Goal: Share content: Share content

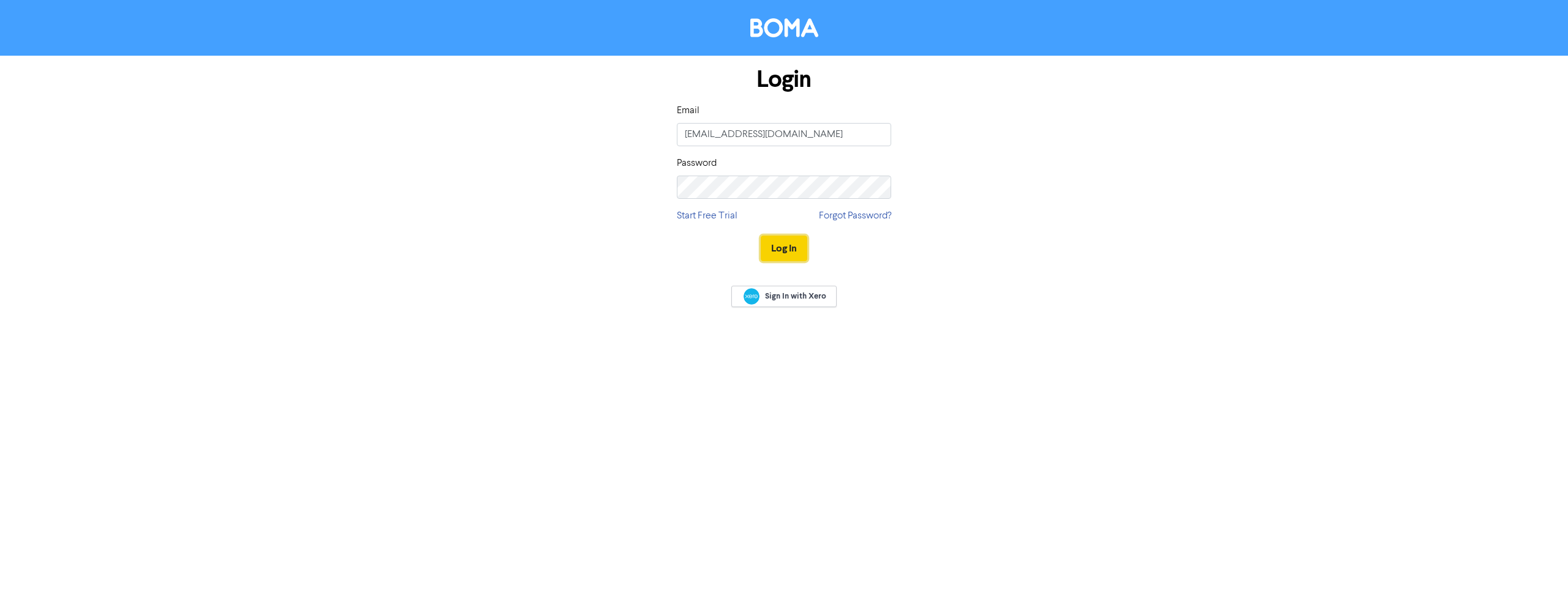
click at [784, 258] on button "Log In" at bounding box center [784, 248] width 47 height 26
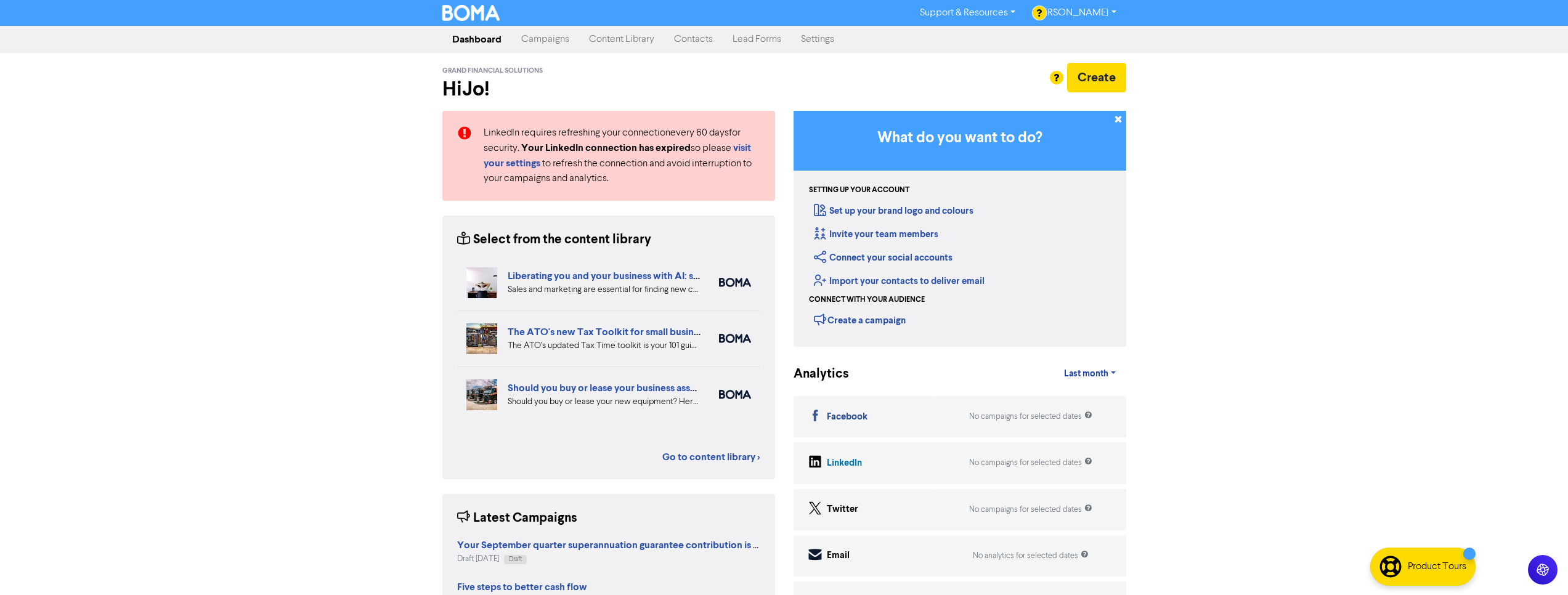
click at [619, 40] on link "Content Library" at bounding box center [622, 39] width 85 height 25
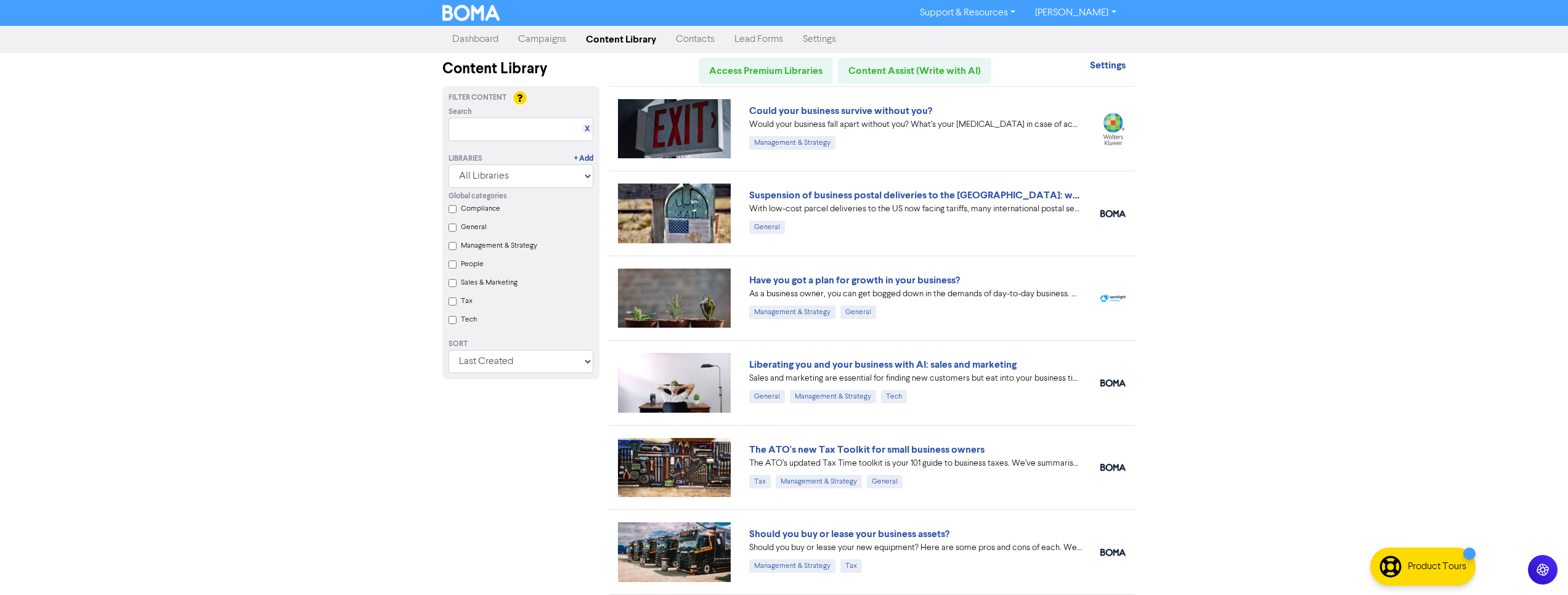
click at [455, 209] on input "Compliance" at bounding box center [452, 209] width 8 height 8
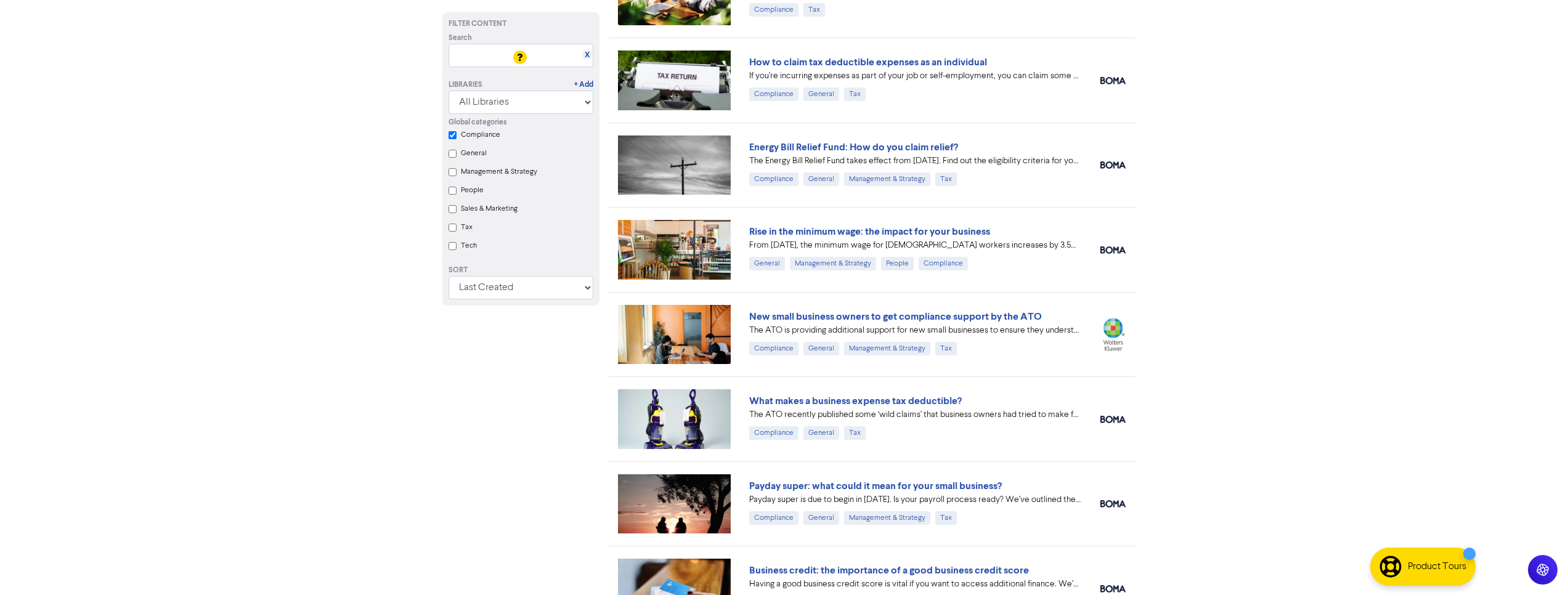
scroll to position [167, 0]
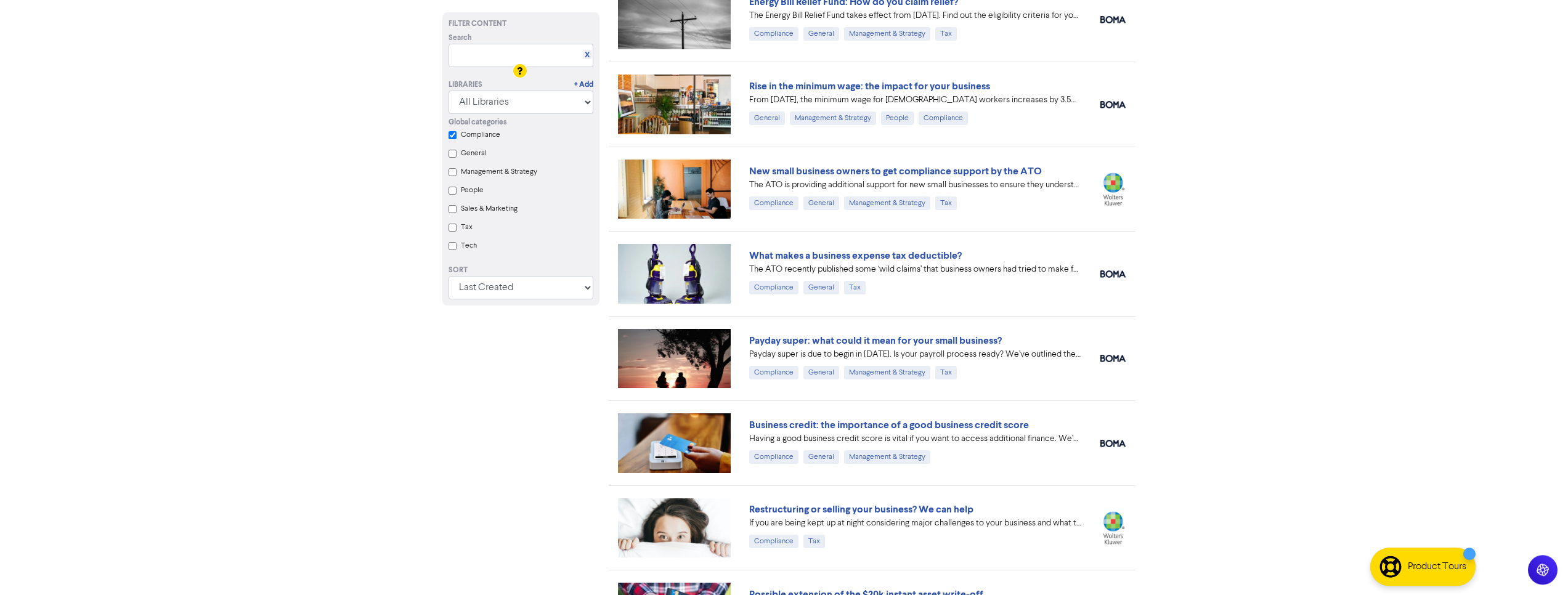
checkbox input "true"
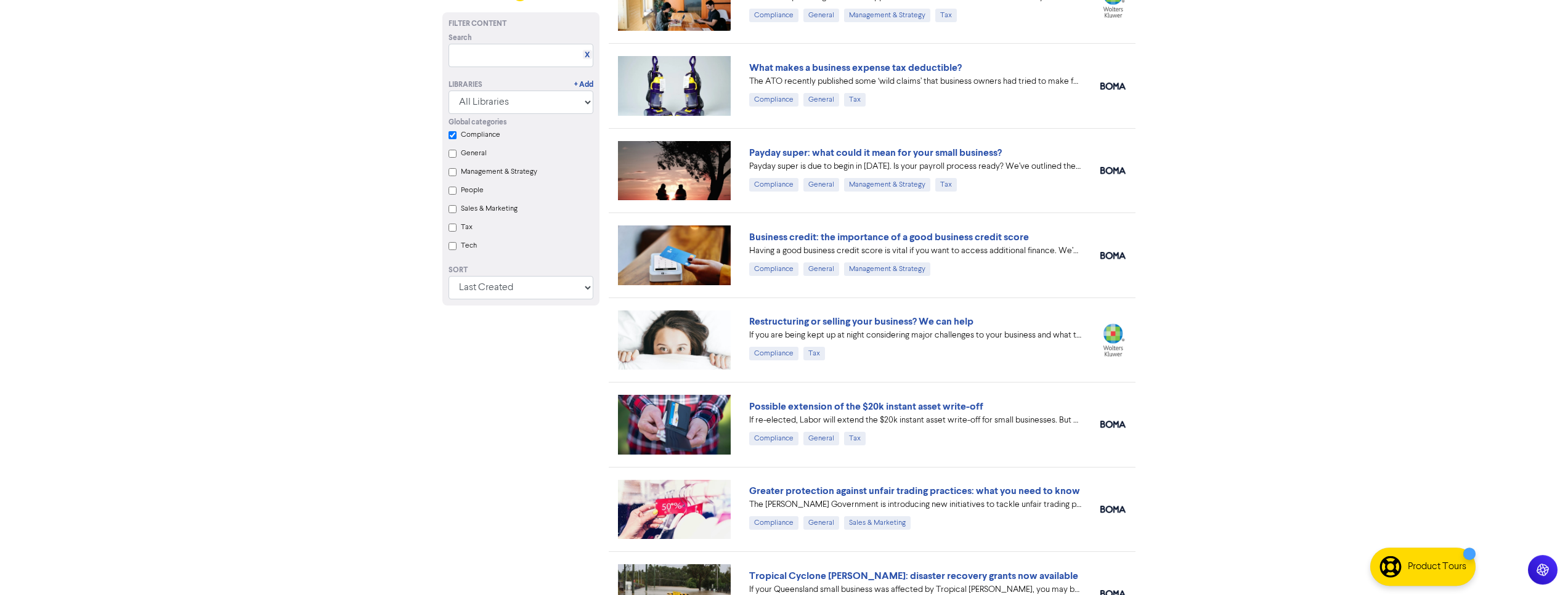
scroll to position [483, 0]
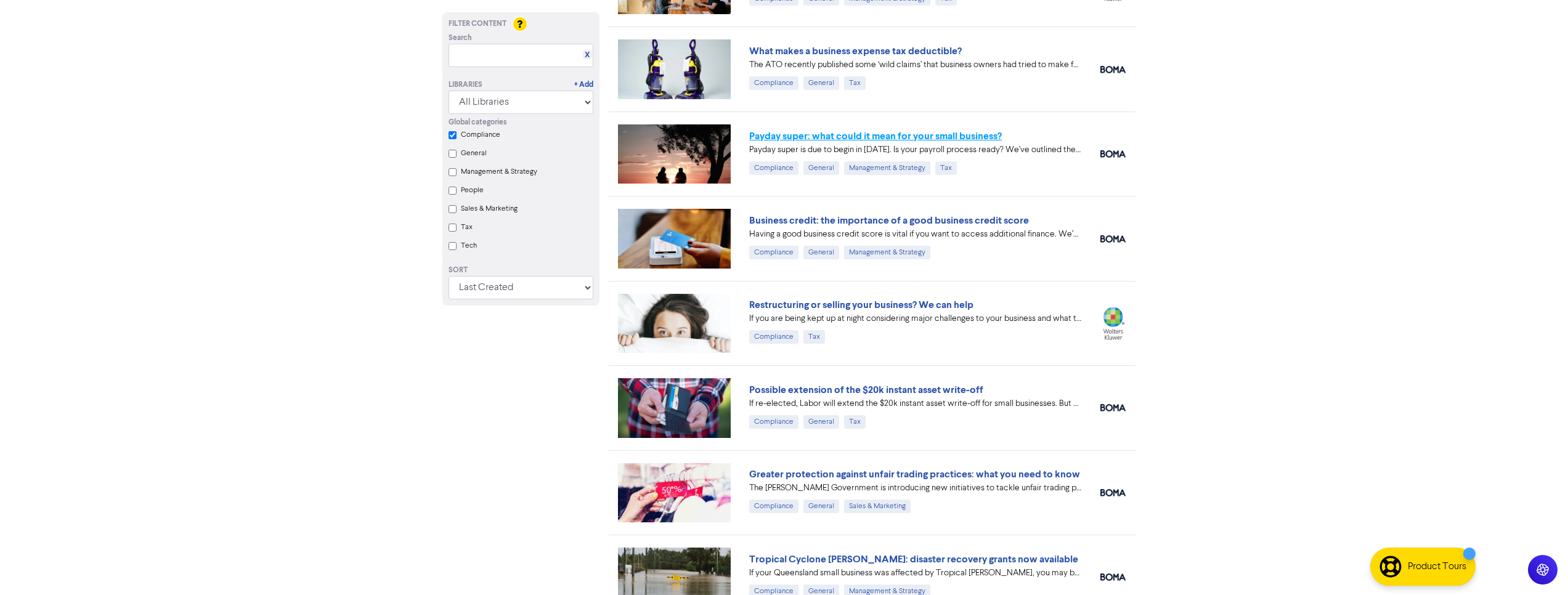
click at [820, 138] on link "Payday super: what could it mean for your small business?" at bounding box center [876, 136] width 253 height 12
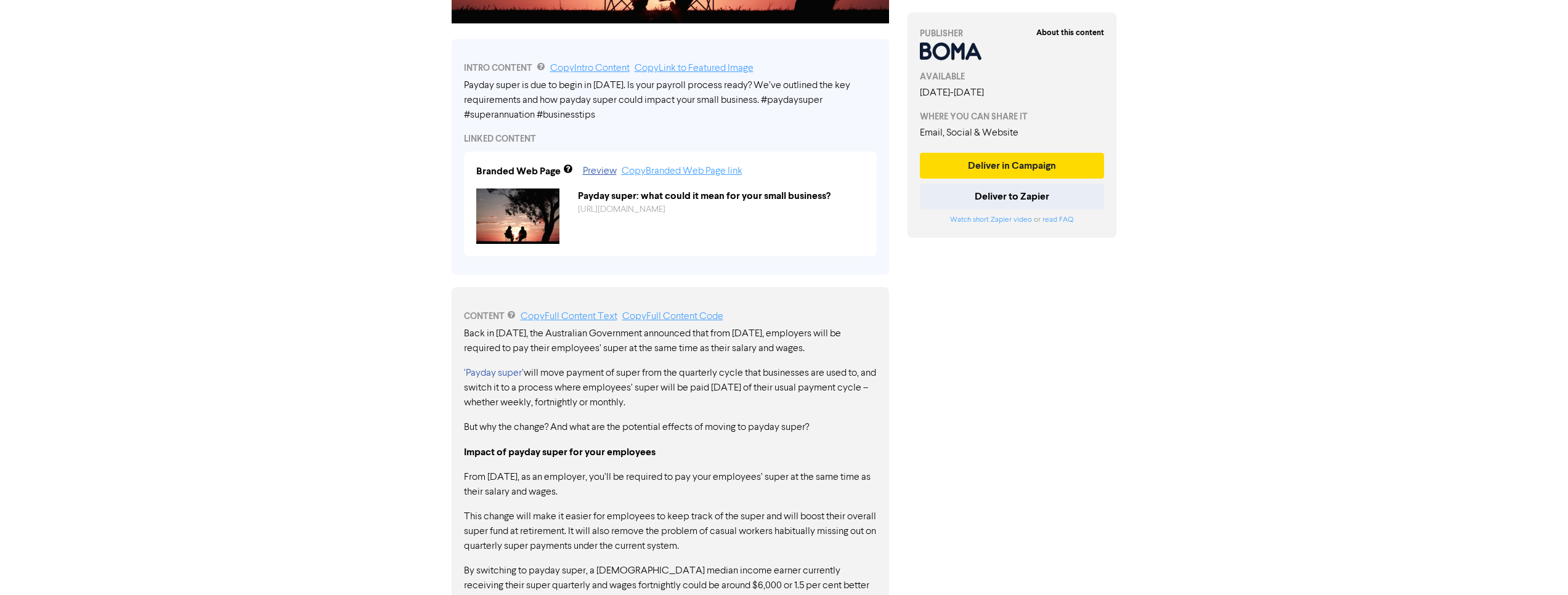
scroll to position [386, 0]
click at [667, 174] on link "Copy Branded Web Page link" at bounding box center [682, 171] width 121 height 10
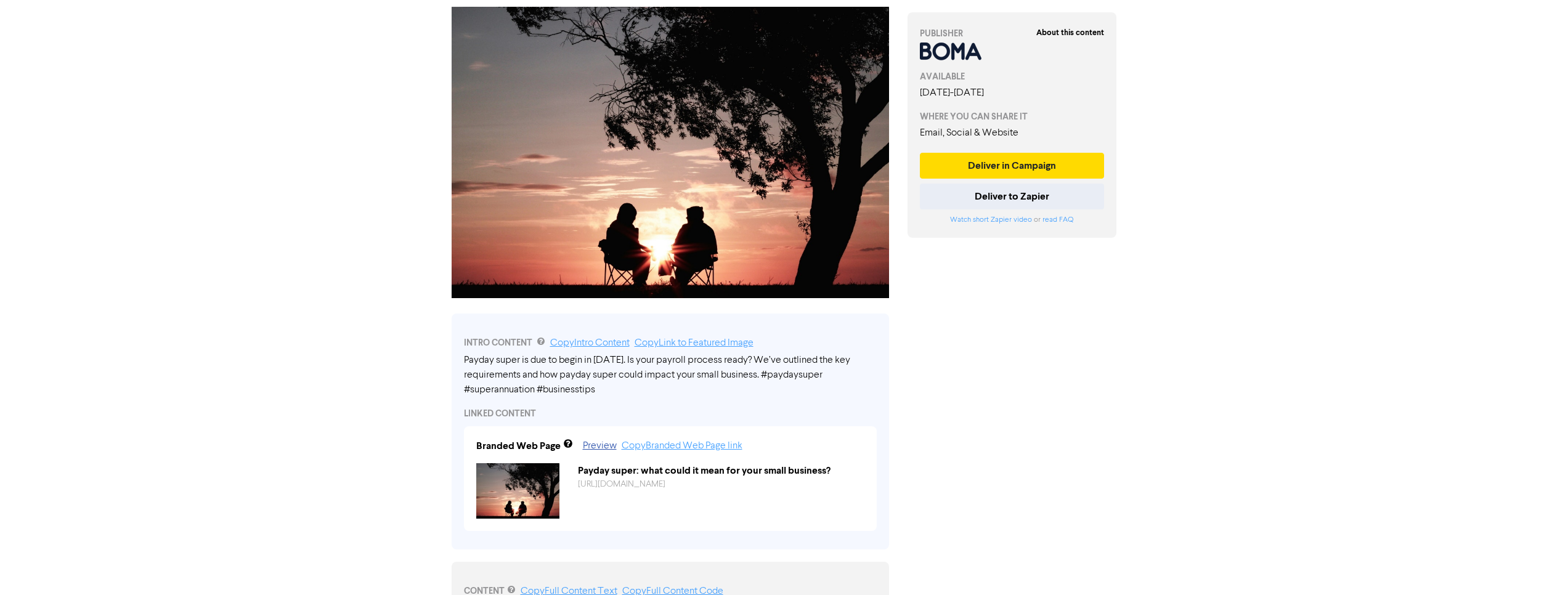
scroll to position [0, 0]
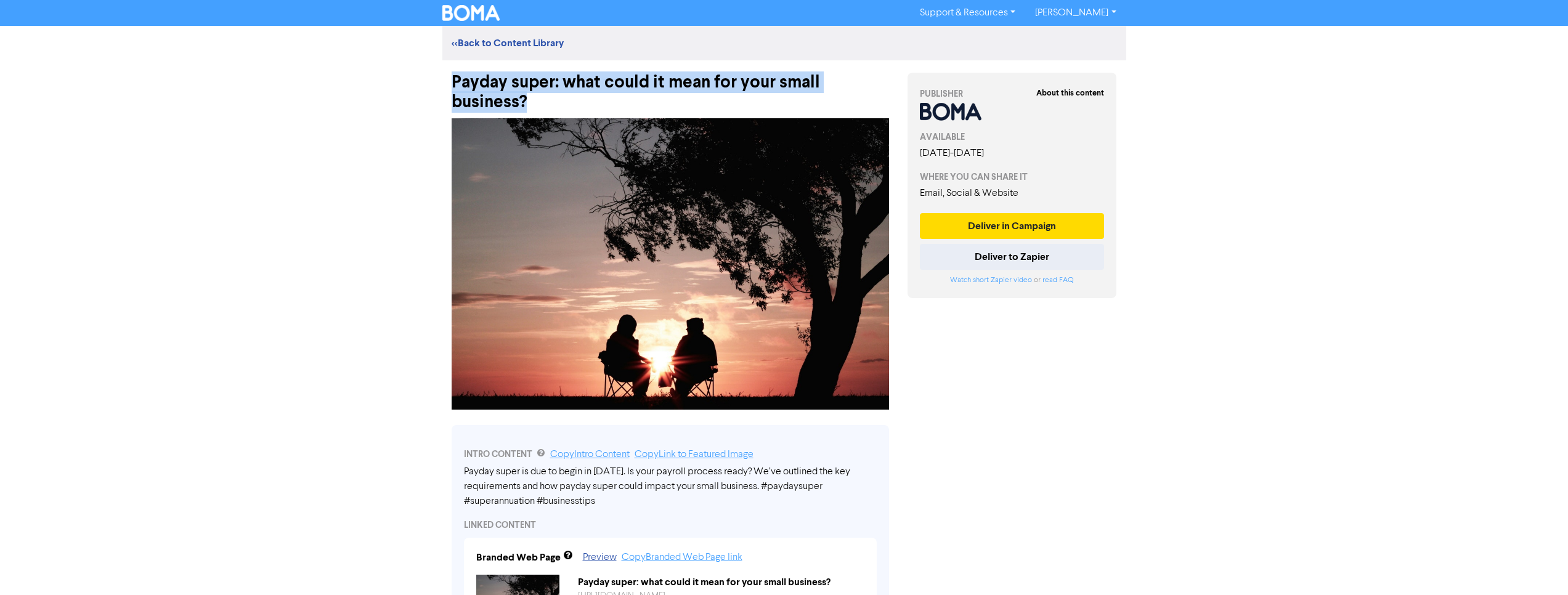
drag, startPoint x: 454, startPoint y: 76, endPoint x: 519, endPoint y: 99, distance: 68.9
click at [530, 101] on div "Payday super: what could it mean for your small business?" at bounding box center [670, 86] width 437 height 52
copy div "Payday super: what could it mean for your small business?"
click at [600, 457] on link "Copy Intro Content" at bounding box center [590, 454] width 79 height 10
copy div "Payday super: what could it mean for your small business?"
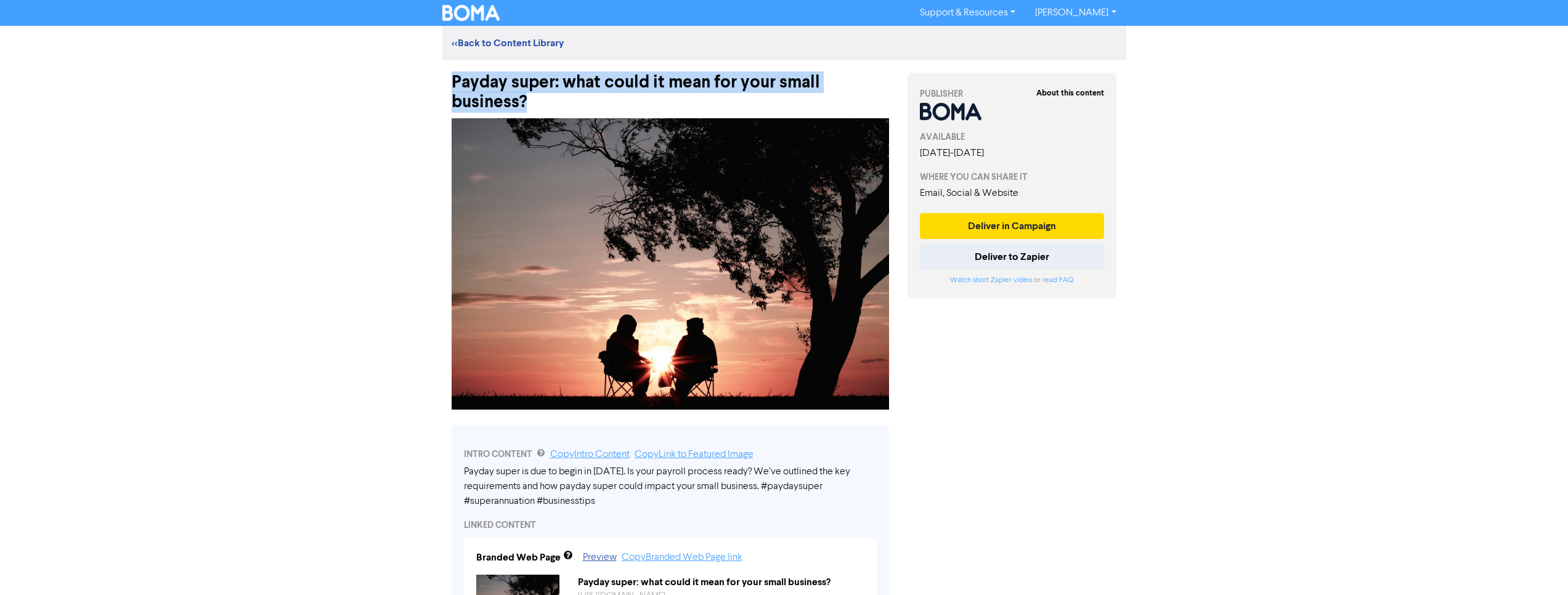
click at [591, 458] on link "Copy Intro Content" at bounding box center [590, 454] width 79 height 10
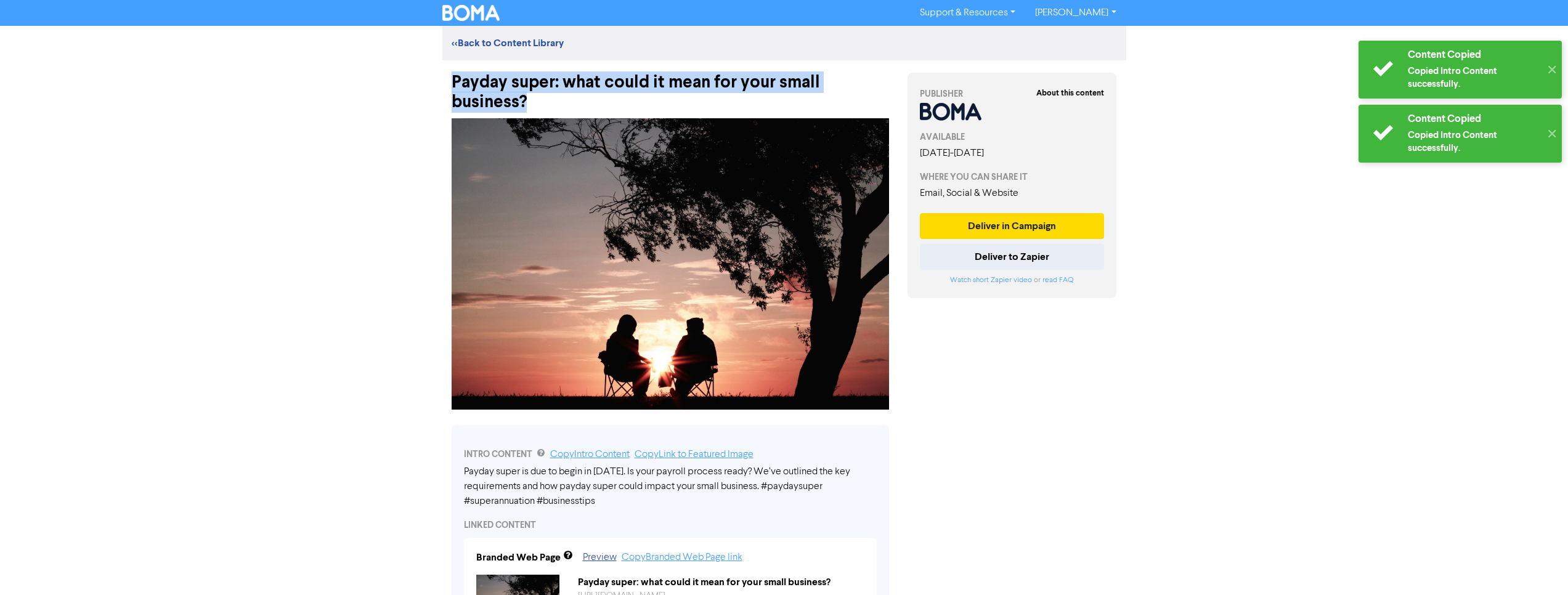
click at [591, 458] on link "Copy Intro Content" at bounding box center [590, 454] width 79 height 10
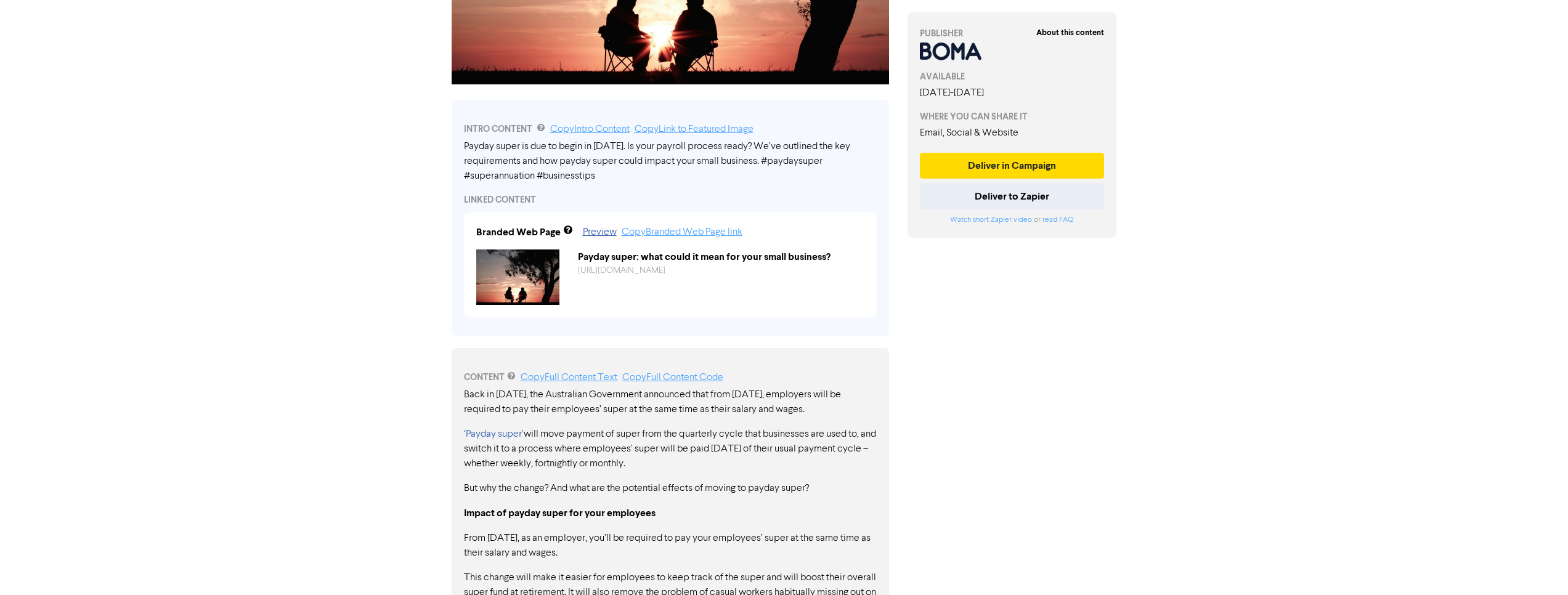
scroll to position [336, 0]
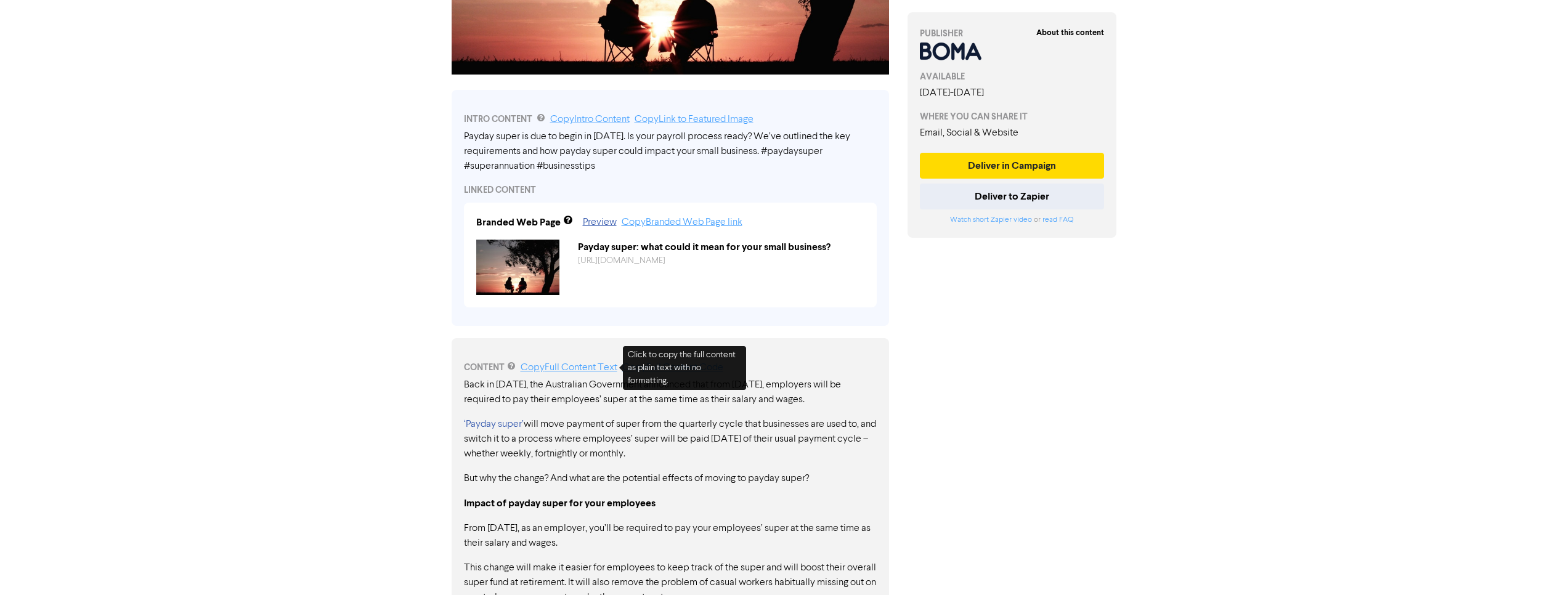
click at [571, 372] on link "Copy Full Content Text" at bounding box center [569, 368] width 96 height 10
click at [676, 121] on link "Copy Link to Featured Image" at bounding box center [694, 119] width 119 height 10
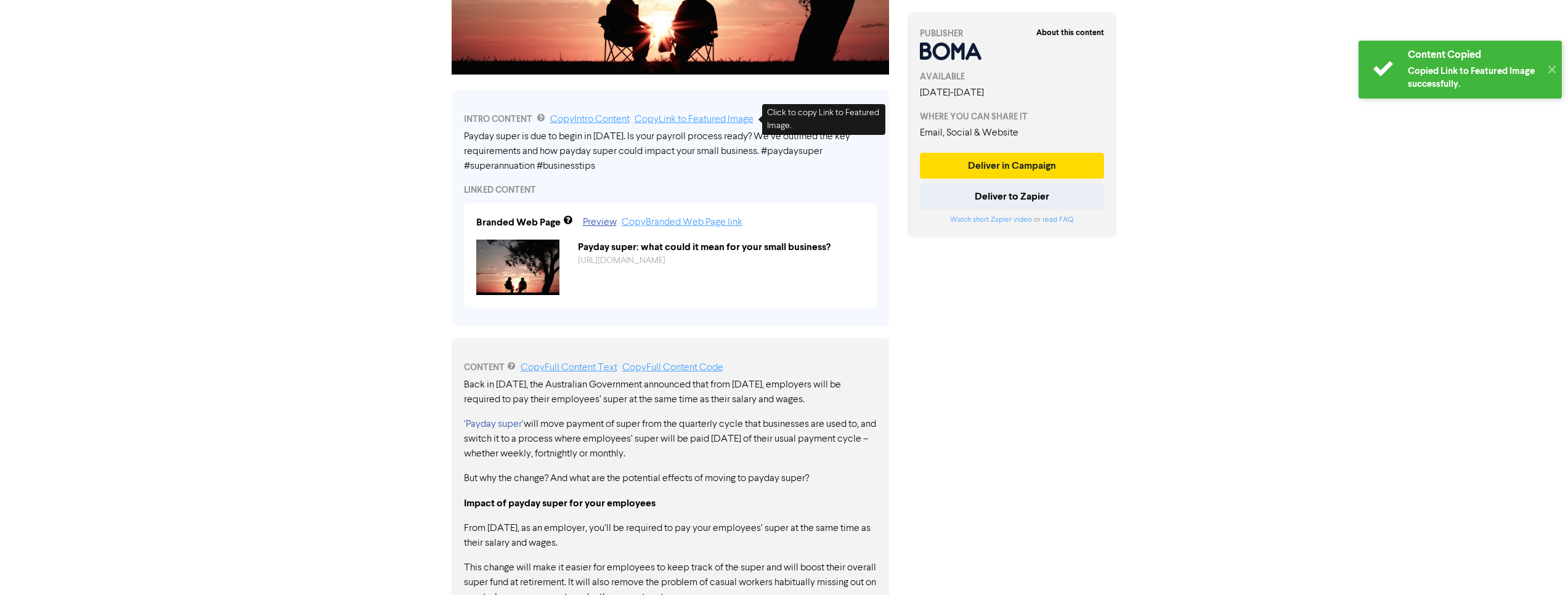
click at [669, 122] on link "Copy Link to Featured Image" at bounding box center [694, 119] width 119 height 10
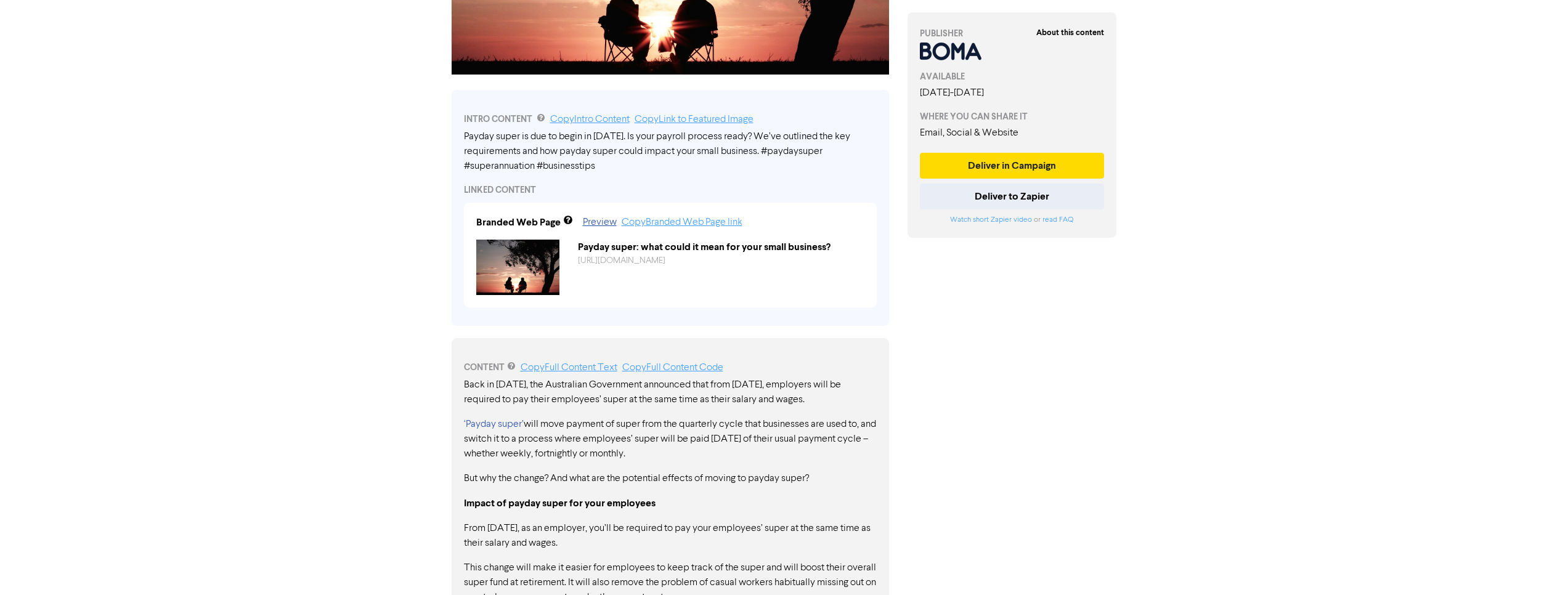
click at [582, 120] on link "Copy Intro Content" at bounding box center [590, 119] width 79 height 10
click at [583, 120] on link "Copy Intro Content" at bounding box center [590, 119] width 79 height 10
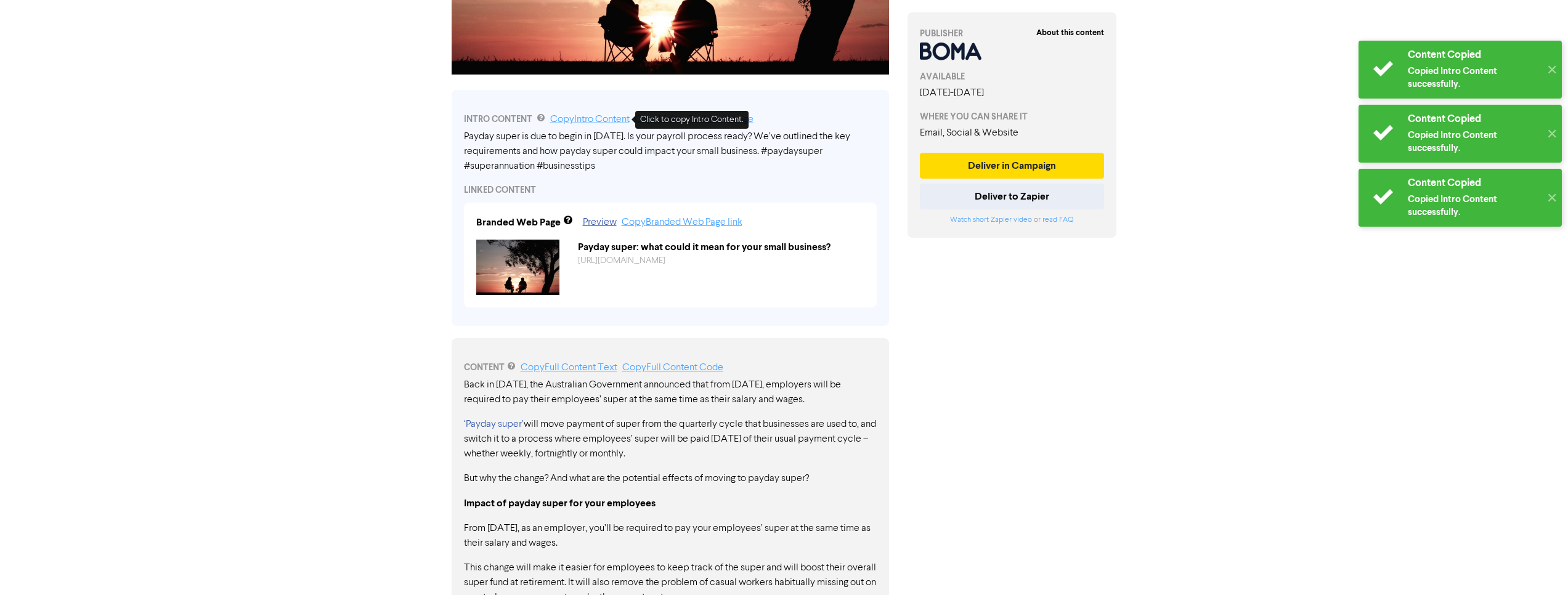
click at [582, 120] on link "Copy Intro Content" at bounding box center [590, 119] width 79 height 10
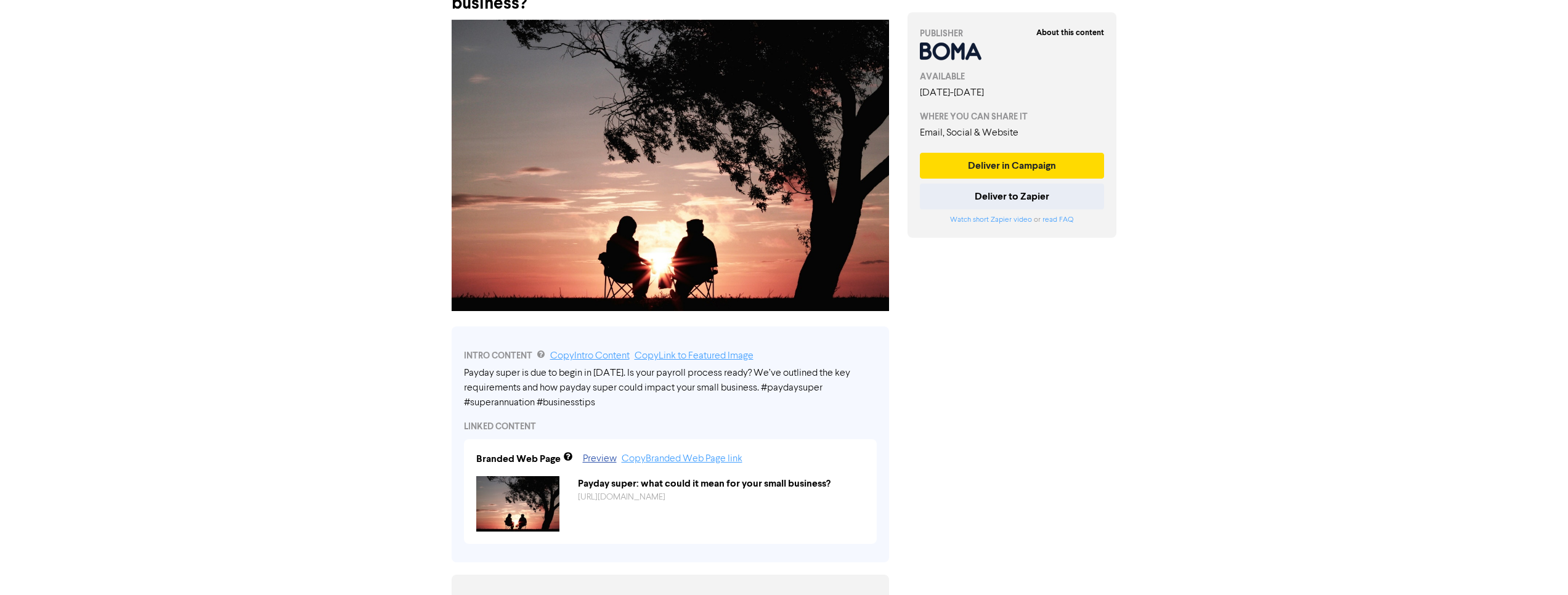
scroll to position [0, 0]
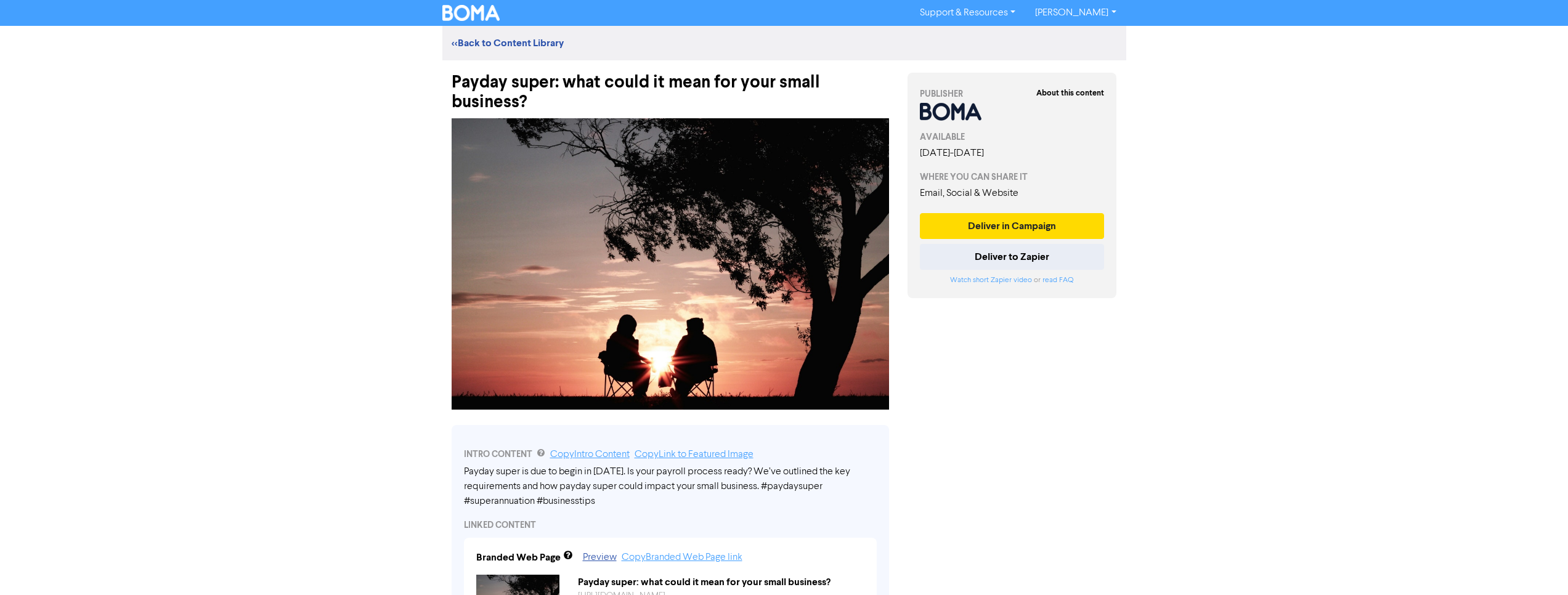
click at [497, 44] on link "<< Back to Content Library" at bounding box center [507, 43] width 112 height 12
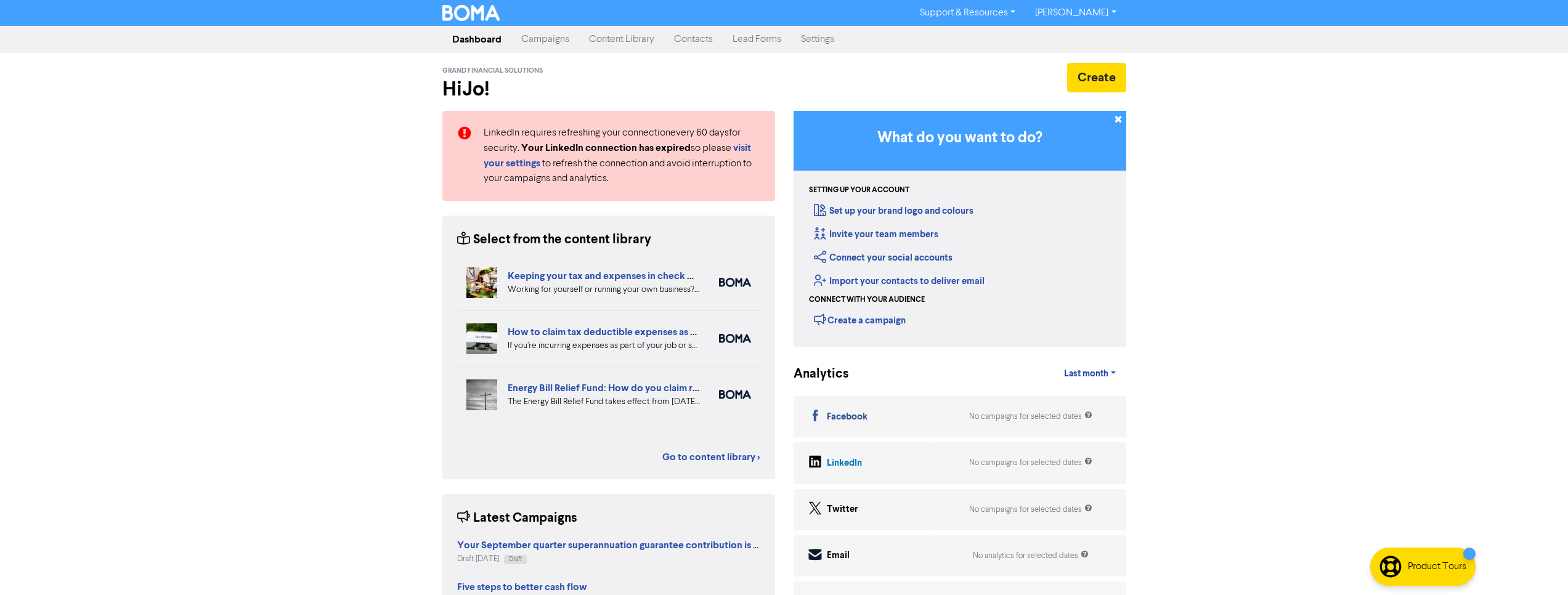
click at [487, 45] on link "Dashboard" at bounding box center [477, 39] width 69 height 25
click at [458, 44] on link "Dashboard" at bounding box center [477, 39] width 69 height 25
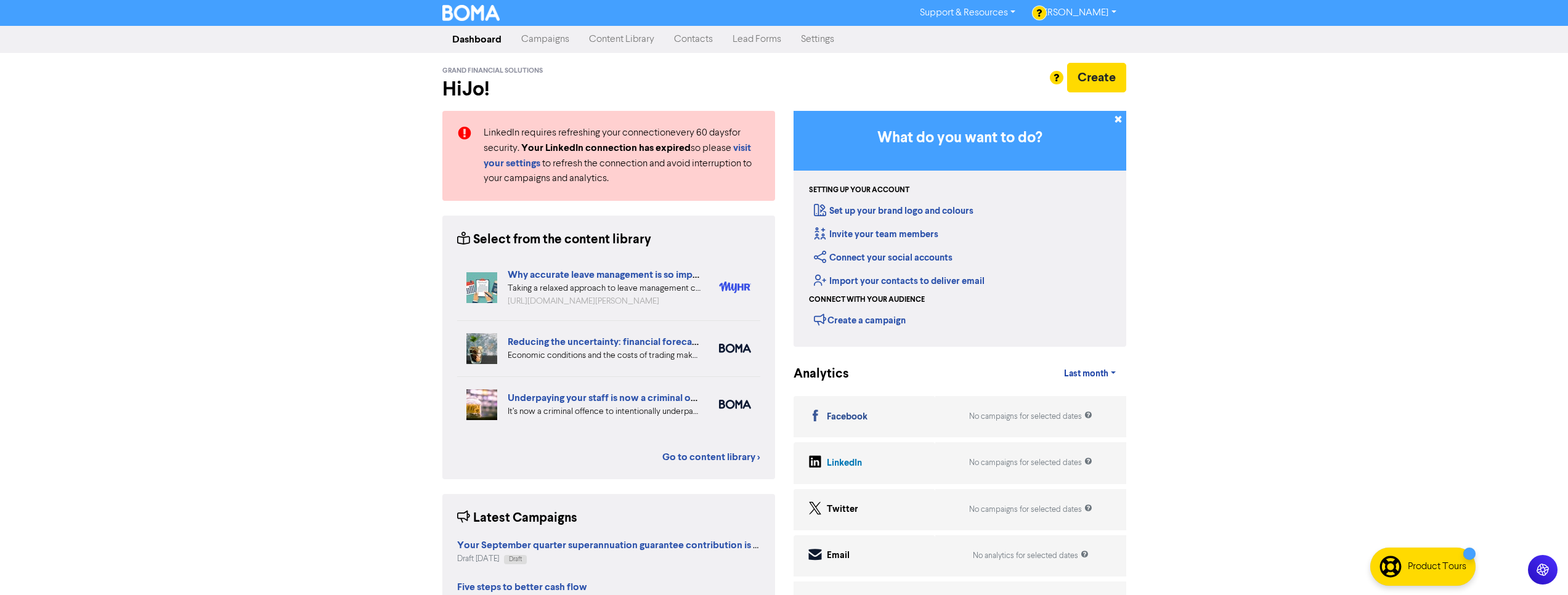
click at [593, 41] on link "Content Library" at bounding box center [622, 39] width 85 height 25
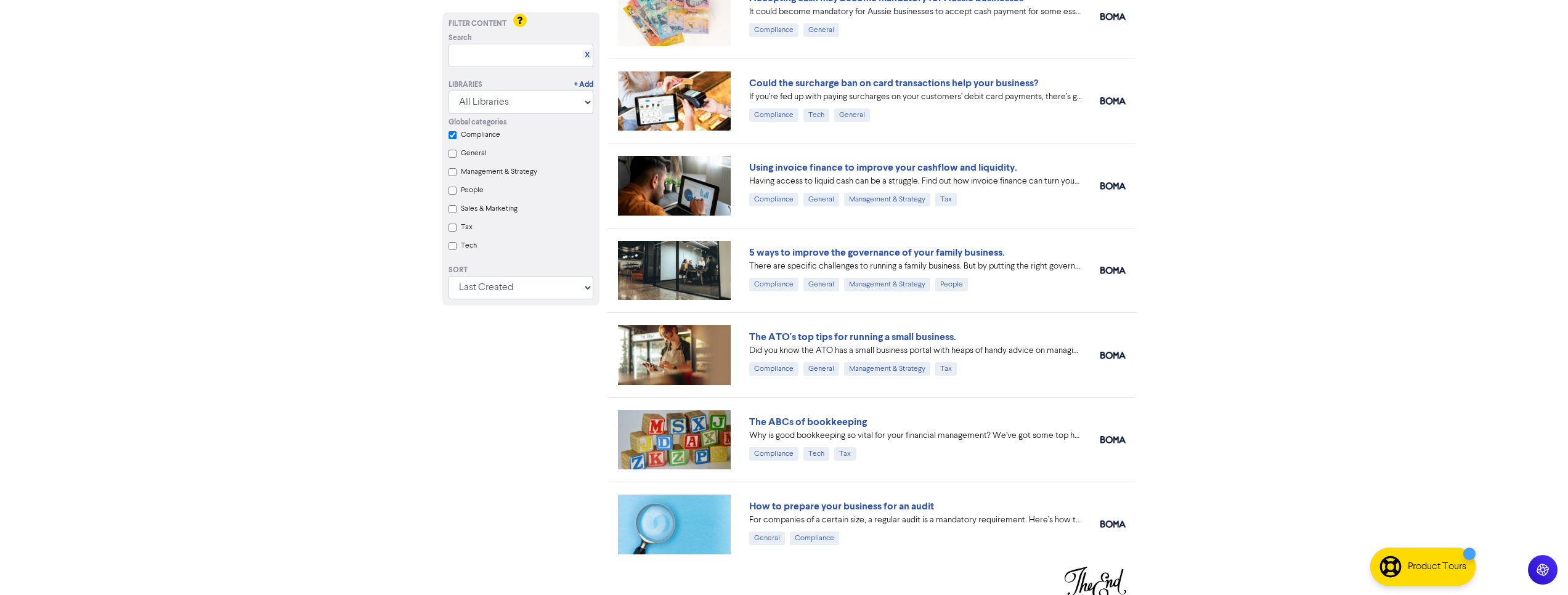
scroll to position [1723, 0]
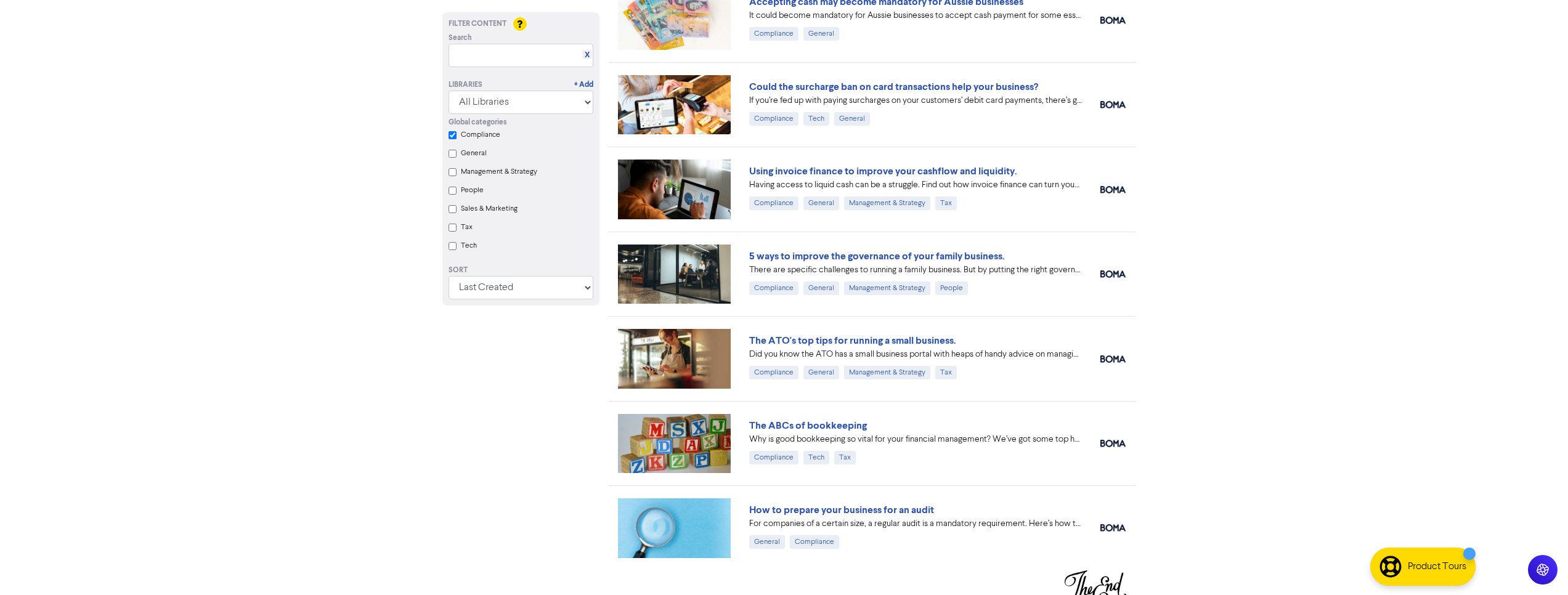
drag, startPoint x: 456, startPoint y: 134, endPoint x: 465, endPoint y: 140, distance: 10.8
click at [456, 134] on input "Compliance" at bounding box center [452, 135] width 8 height 8
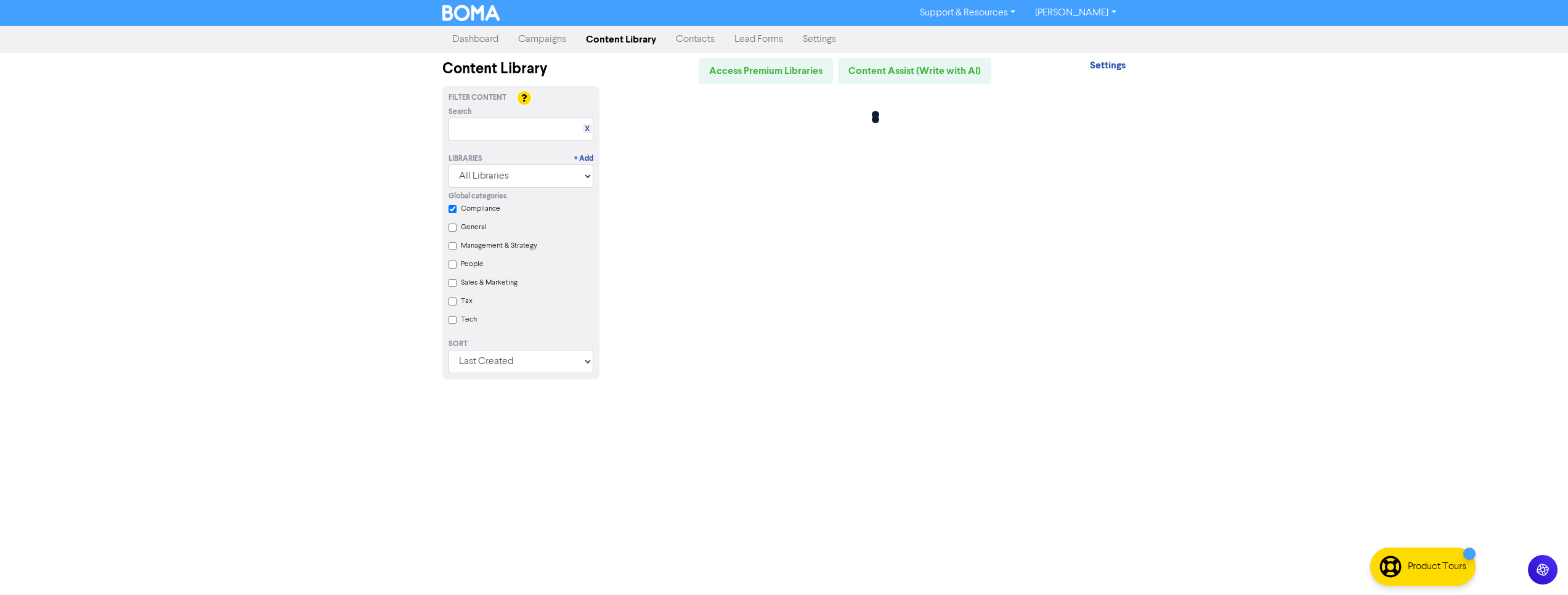
scroll to position [0, 0]
checkbox input "false"
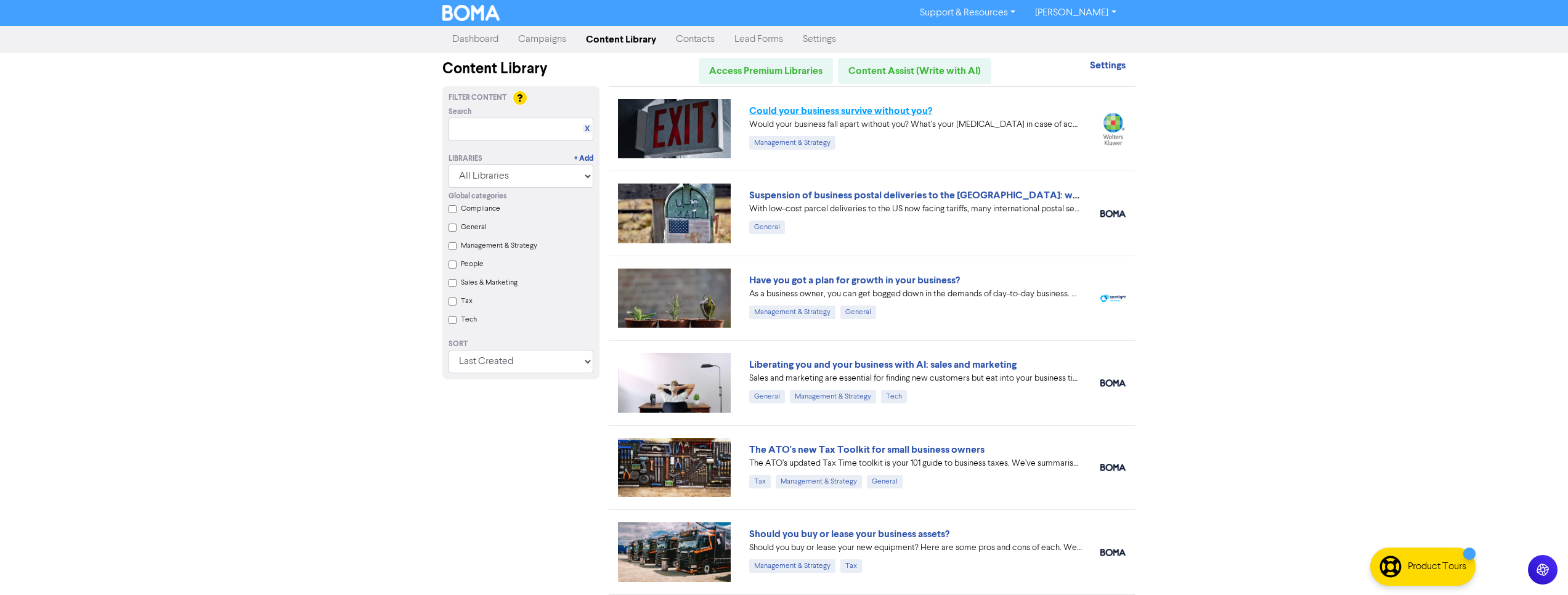
click at [865, 111] on link "Could your business survive without you?" at bounding box center [841, 111] width 183 height 12
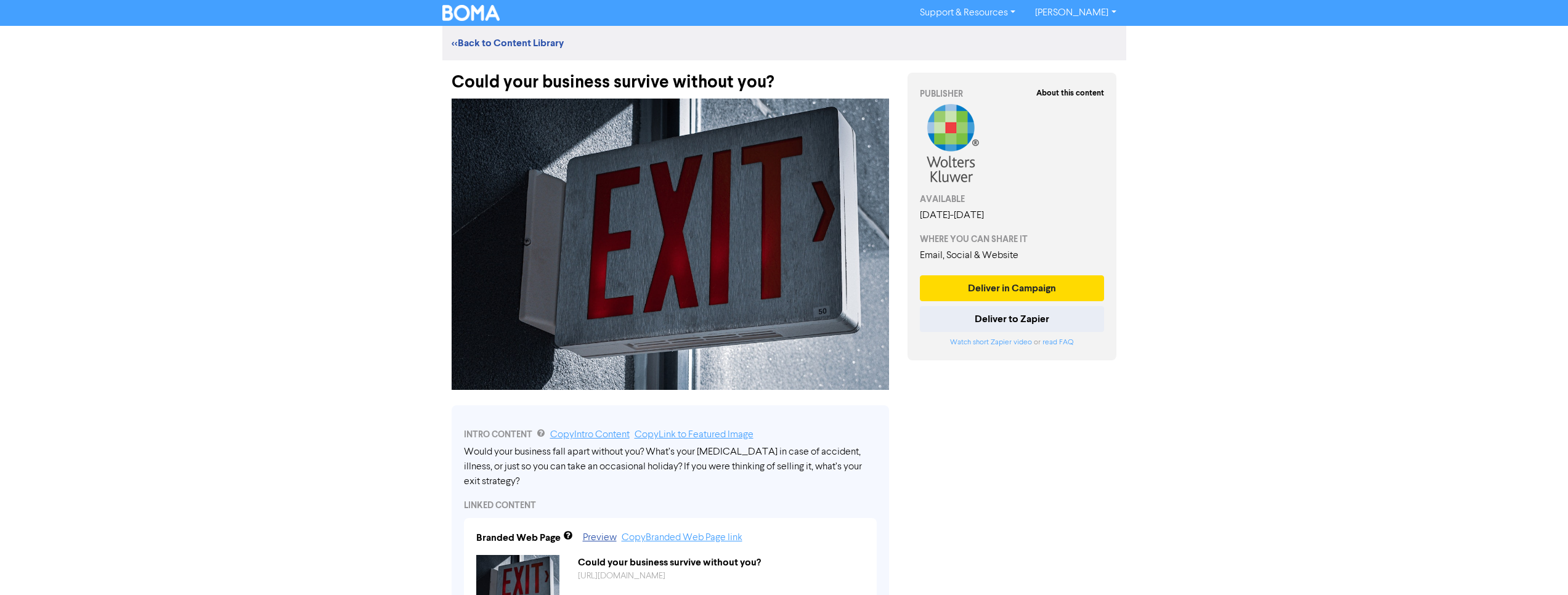
click at [750, 80] on div "Could your business survive without you?" at bounding box center [670, 76] width 437 height 32
click at [784, 84] on div "Could your business survive without you?" at bounding box center [670, 76] width 437 height 32
click at [779, 84] on div "Could your business survive without you?" at bounding box center [670, 76] width 437 height 32
click at [722, 82] on div "Could your business survive without you?" at bounding box center [670, 76] width 437 height 32
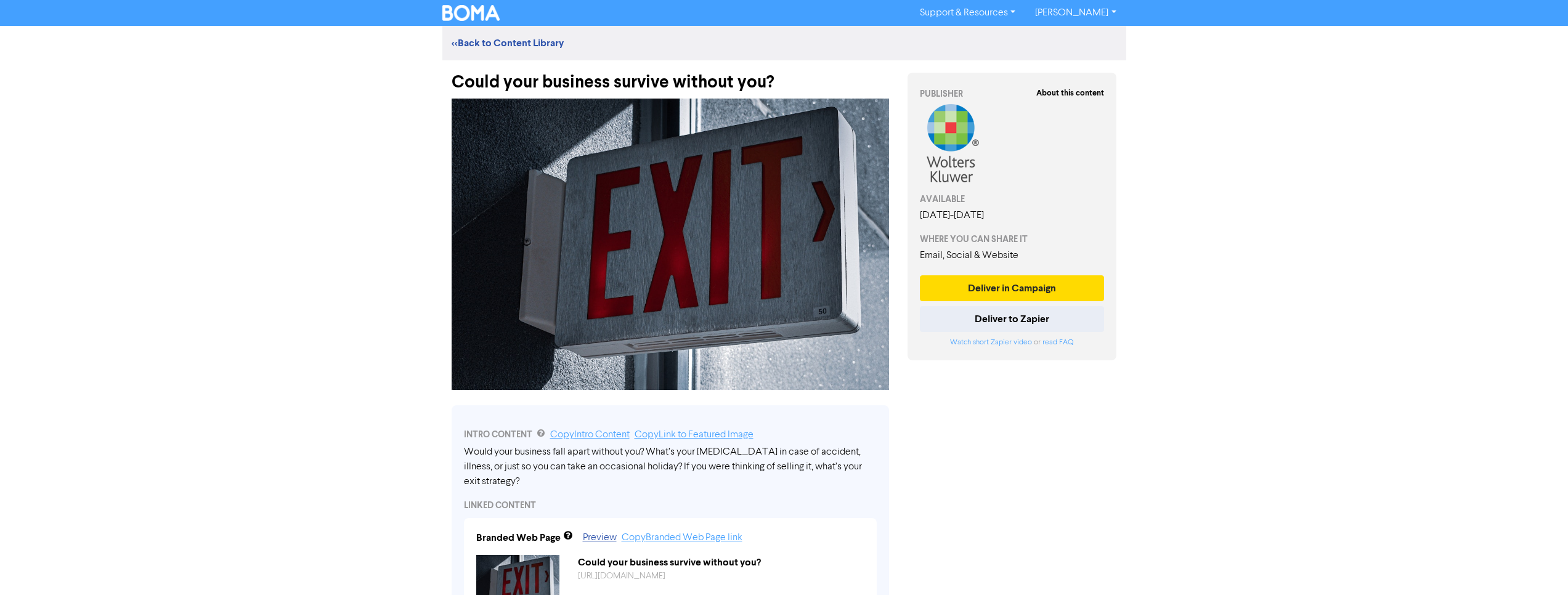
drag, startPoint x: 703, startPoint y: 81, endPoint x: 652, endPoint y: 82, distance: 51.0
click at [652, 82] on div "Could your business survive without you?" at bounding box center [670, 76] width 437 height 32
drag, startPoint x: 797, startPoint y: 79, endPoint x: 687, endPoint y: 82, distance: 110.0
click at [708, 81] on div "Could your business survive without you?" at bounding box center [670, 76] width 437 height 32
drag, startPoint x: 687, startPoint y: 82, endPoint x: 624, endPoint y: 82, distance: 63.0
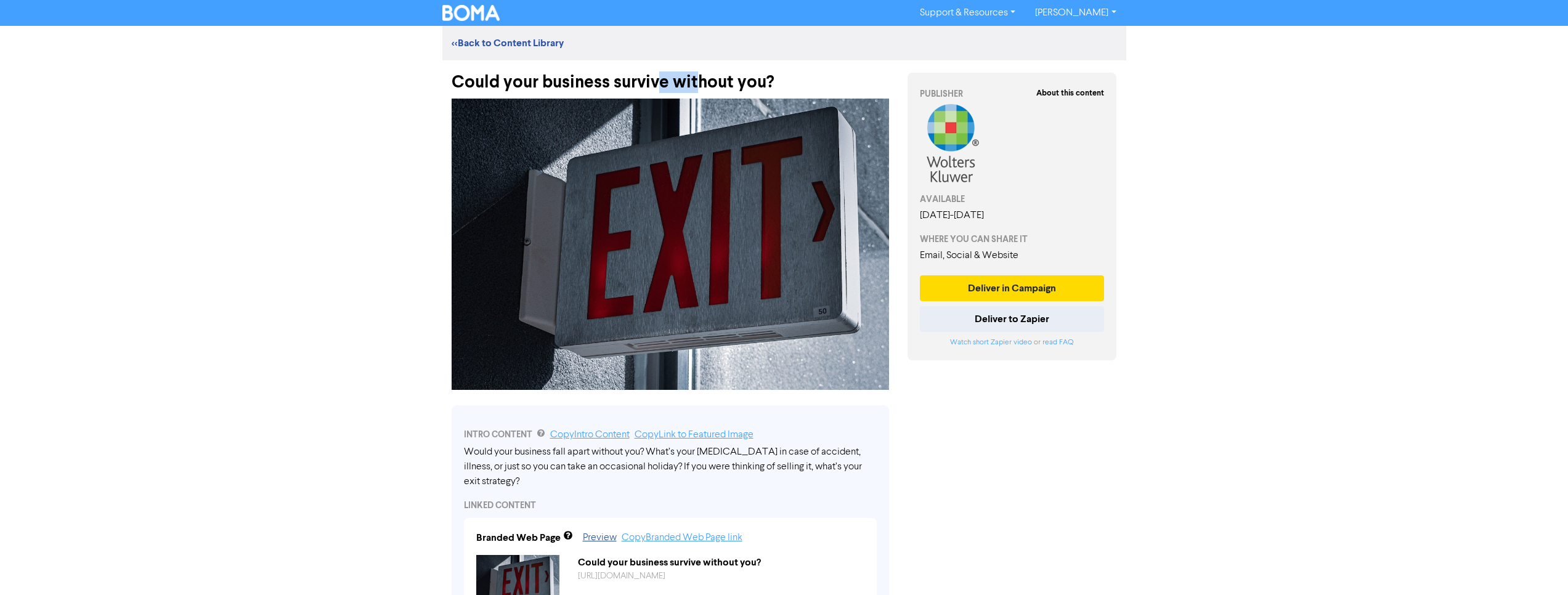
click at [657, 83] on div "Could your business survive without you?" at bounding box center [670, 76] width 437 height 32
drag, startPoint x: 624, startPoint y: 82, endPoint x: 546, endPoint y: 82, distance: 78.0
click at [570, 81] on div "Could your business survive without you?" at bounding box center [670, 76] width 437 height 32
drag, startPoint x: 546, startPoint y: 82, endPoint x: 464, endPoint y: 81, distance: 82.0
click at [498, 84] on div "Could your business survive without you?" at bounding box center [670, 76] width 437 height 32
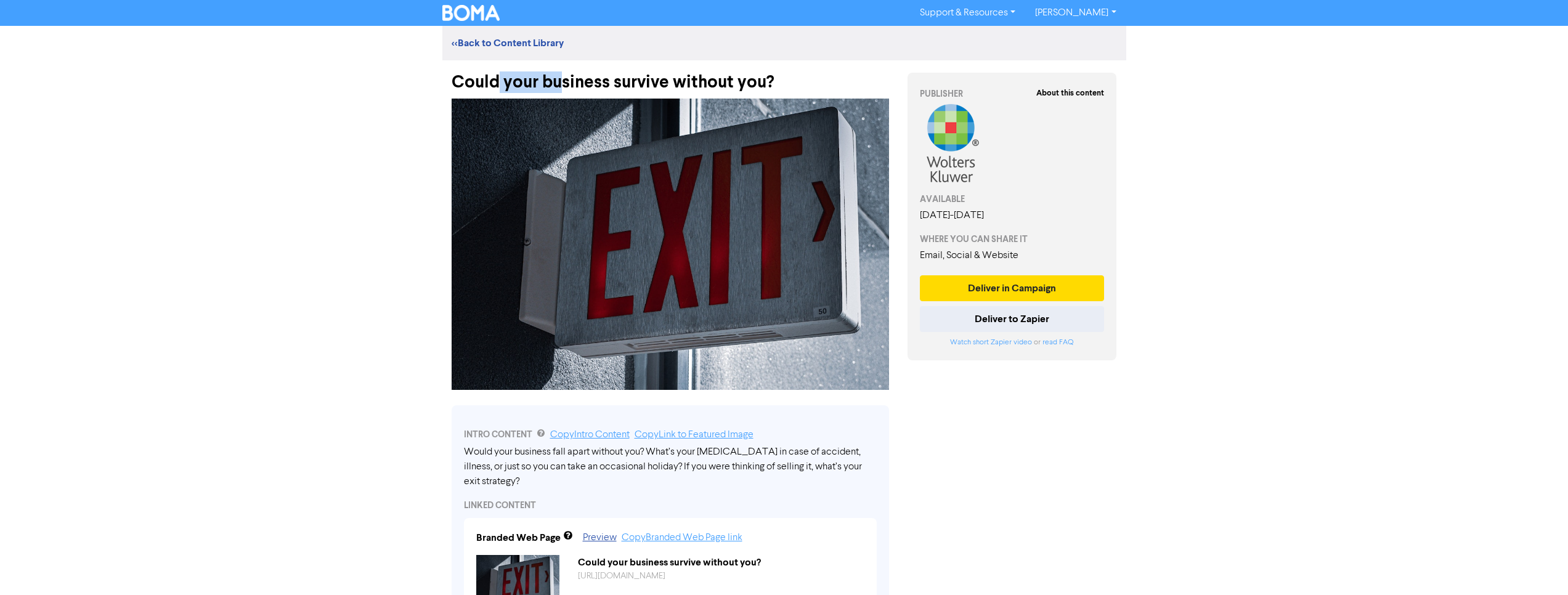
drag, startPoint x: 445, startPoint y: 78, endPoint x: 780, endPoint y: 86, distance: 335.1
click at [780, 86] on div "Could your business survive without you?" at bounding box center [670, 76] width 456 height 32
copy div "Could your business survive without you?"
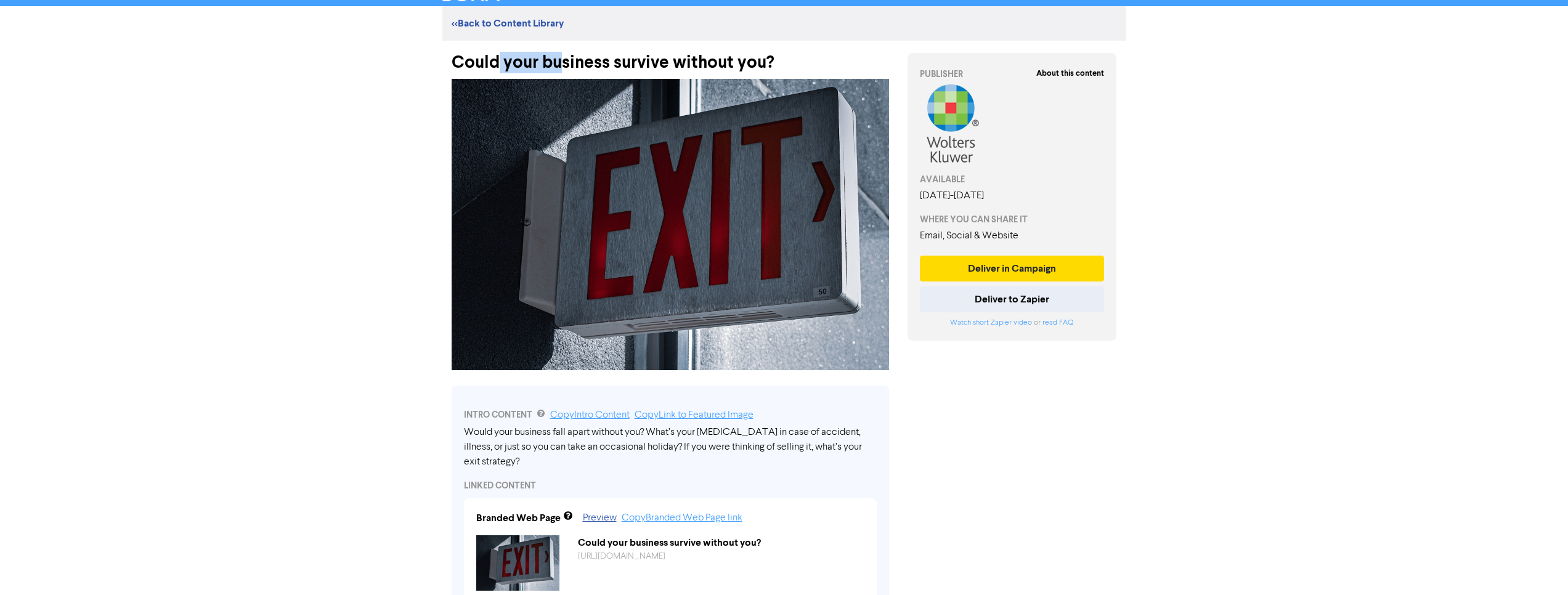
click at [464, 427] on div "Would your business fall apart without you? What’s your [MEDICAL_DATA] in case …" at bounding box center [670, 447] width 413 height 44
click at [463, 427] on div "INTRO CONTENT Copy Intro Content Copy Link to Featured Image Would your busines…" at bounding box center [670, 504] width 437 height 236
click at [462, 430] on div "INTRO CONTENT Copy Intro Content Copy Link to Featured Image Would your busines…" at bounding box center [670, 504] width 437 height 236
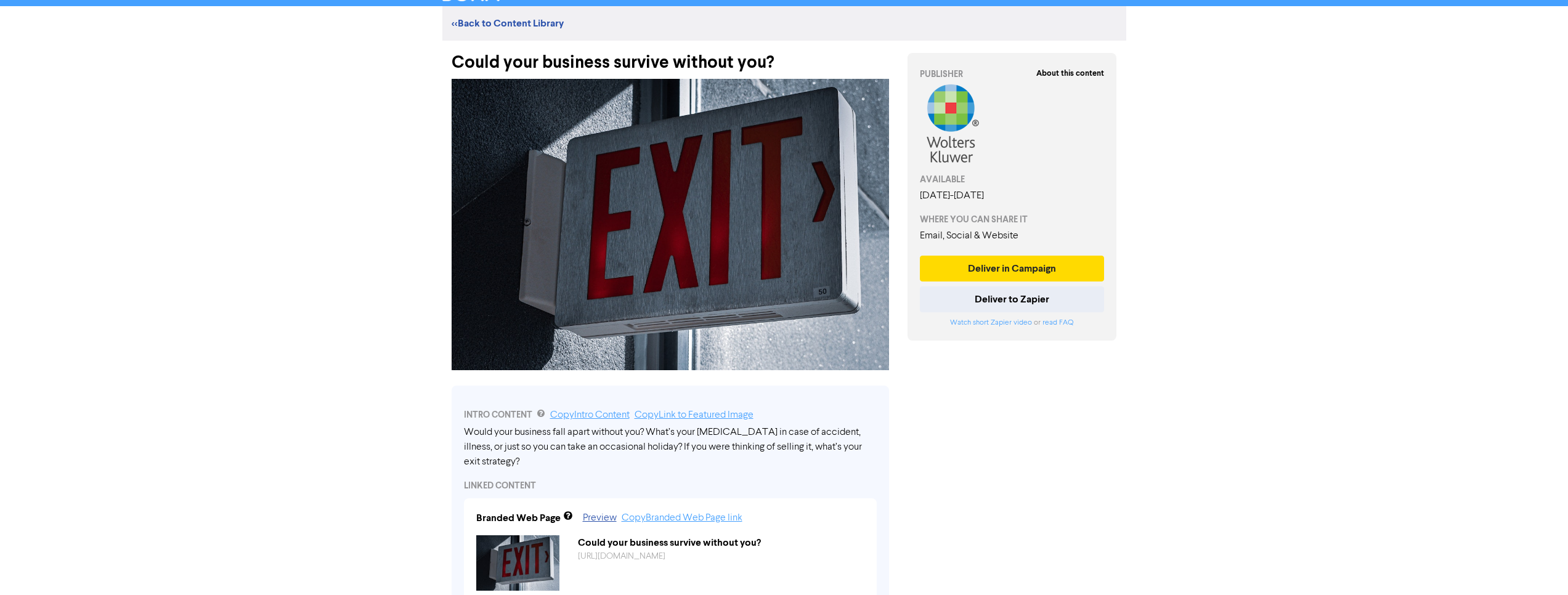
click at [462, 430] on div "INTRO CONTENT Copy Intro Content Copy Link to Featured Image Would your busines…" at bounding box center [670, 504] width 437 height 236
click at [474, 434] on div "Would your business fall apart without you? What’s your [MEDICAL_DATA] in case …" at bounding box center [670, 447] width 413 height 44
drag, startPoint x: 465, startPoint y: 428, endPoint x: 479, endPoint y: 427, distance: 14.0
click at [467, 427] on div "Would your business fall apart without you? What’s your [MEDICAL_DATA] in case …" at bounding box center [670, 447] width 413 height 44
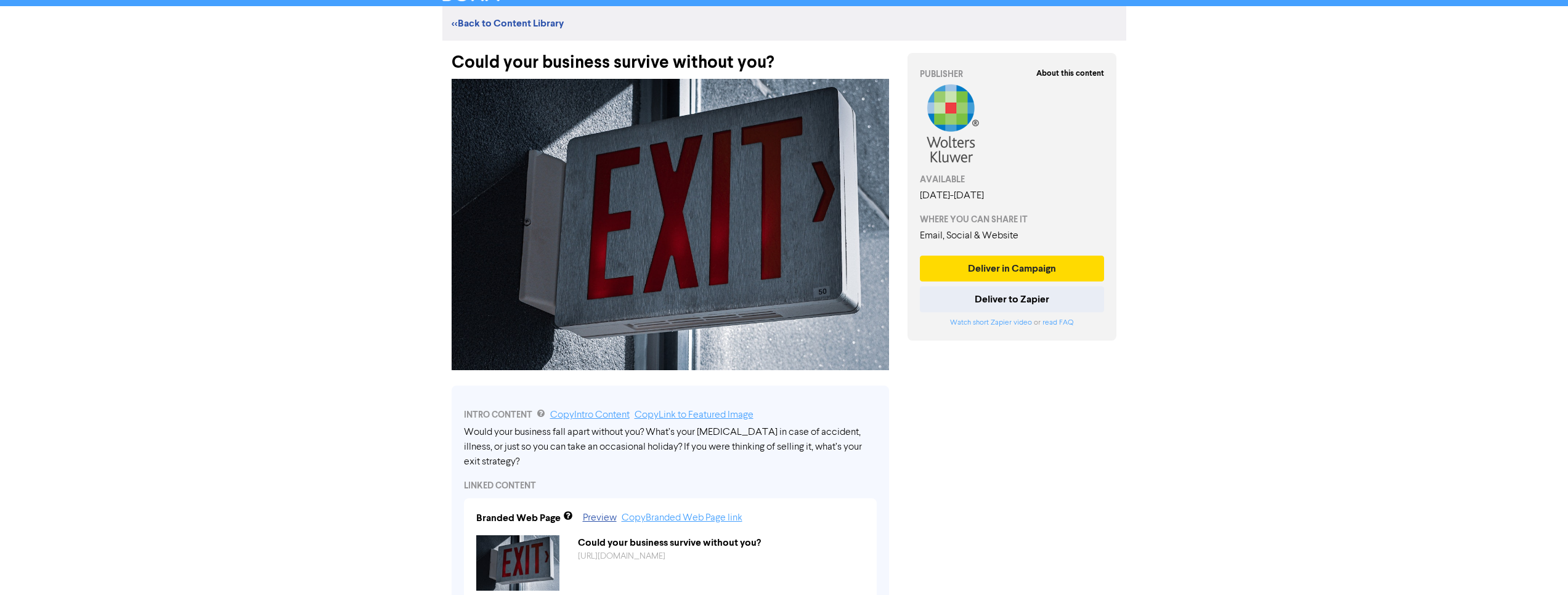
drag, startPoint x: 479, startPoint y: 427, endPoint x: 512, endPoint y: 433, distance: 33.5
click at [493, 427] on div "Would your business fall apart without you? What’s your [MEDICAL_DATA] in case …" at bounding box center [670, 447] width 413 height 44
drag, startPoint x: 512, startPoint y: 433, endPoint x: 767, endPoint y: 458, distance: 256.2
click at [539, 441] on div "Would your business fall apart without you? What’s your [MEDICAL_DATA] in case …" at bounding box center [670, 447] width 413 height 44
click at [881, 446] on div "INTRO CONTENT Copy Intro Content Copy Link to Featured Image Would your busines…" at bounding box center [670, 504] width 437 height 236
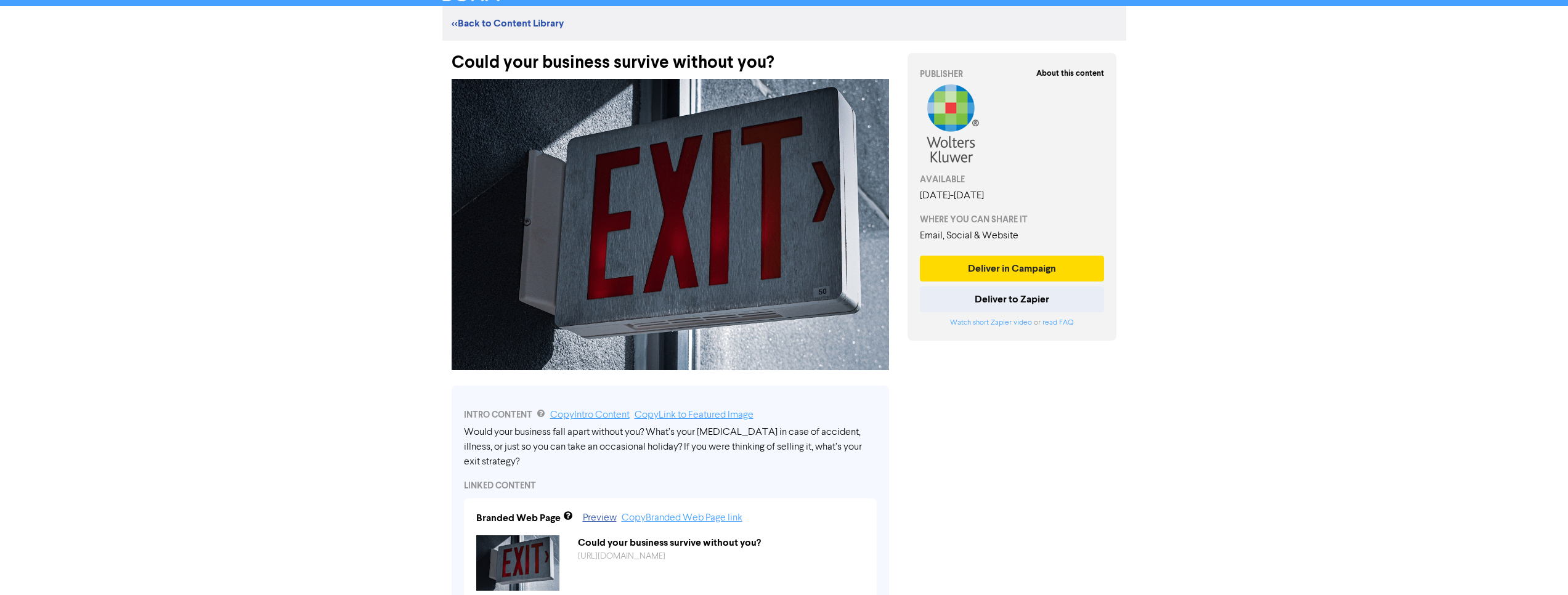
drag, startPoint x: 853, startPoint y: 448, endPoint x: 676, endPoint y: 444, distance: 177.0
click at [679, 446] on div "INTRO CONTENT Copy Intro Content Copy Link to Featured Image Would your busines…" at bounding box center [670, 504] width 437 height 236
click at [473, 438] on div "Would your business fall apart without you? What’s your [MEDICAL_DATA] in case …" at bounding box center [670, 447] width 413 height 44
click at [473, 437] on div "Would your business fall apart without you? What’s your [MEDICAL_DATA] in case …" at bounding box center [670, 447] width 413 height 44
click at [466, 428] on div "Would your business fall apart without you? What’s your [MEDICAL_DATA] in case …" at bounding box center [670, 447] width 413 height 44
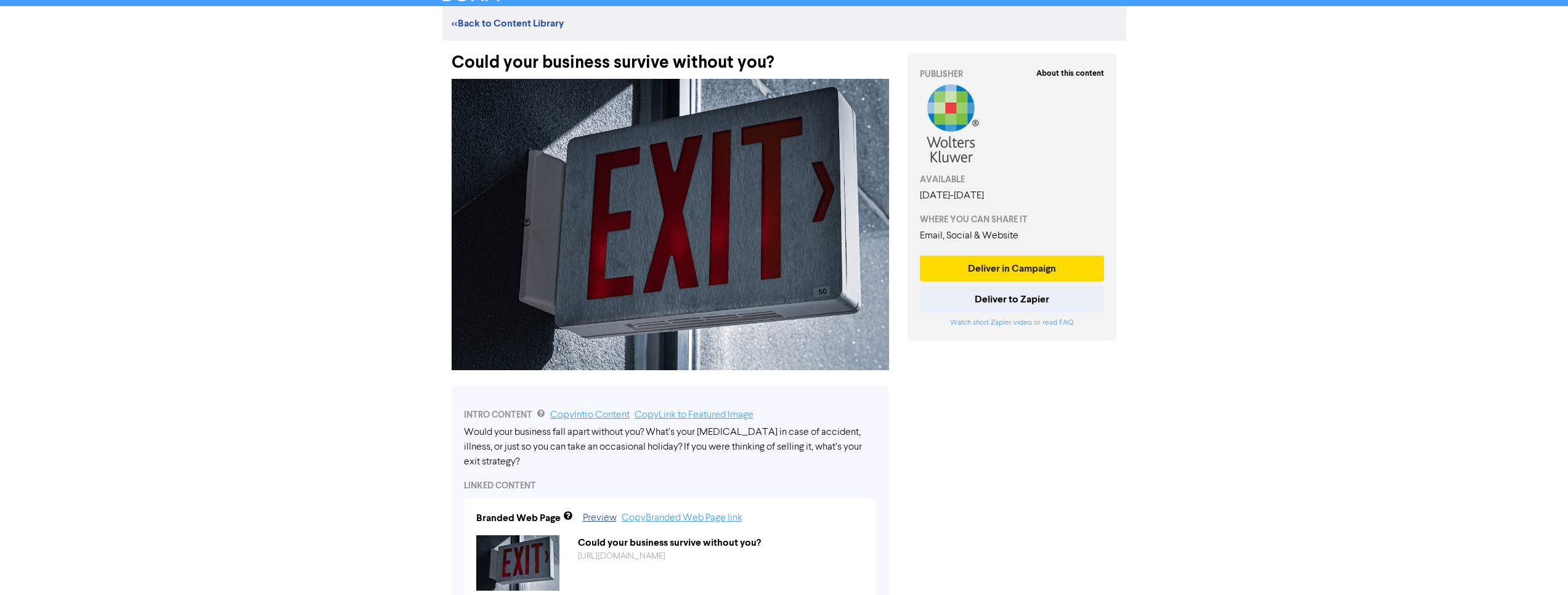
drag, startPoint x: 466, startPoint y: 428, endPoint x: 541, endPoint y: 436, distance: 75.4
click at [516, 434] on div "Would your business fall apart without you? What’s your [MEDICAL_DATA] in case …" at bounding box center [670, 447] width 413 height 44
click at [868, 446] on div "Would your business fall apart without you? What’s your [MEDICAL_DATA] in case …" at bounding box center [670, 447] width 413 height 44
drag, startPoint x: 874, startPoint y: 446, endPoint x: 745, endPoint y: 436, distance: 129.4
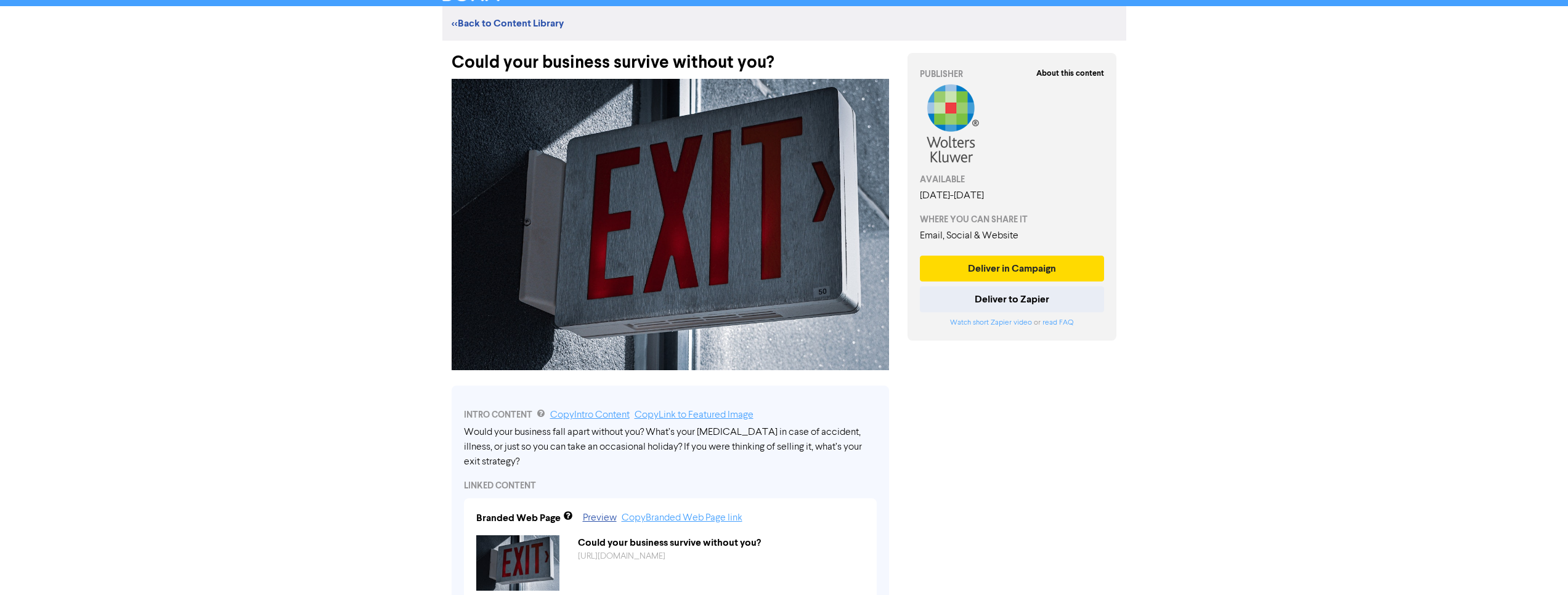
click at [745, 436] on div "Would your business fall apart without you? What’s your [MEDICAL_DATA] in case …" at bounding box center [670, 447] width 413 height 44
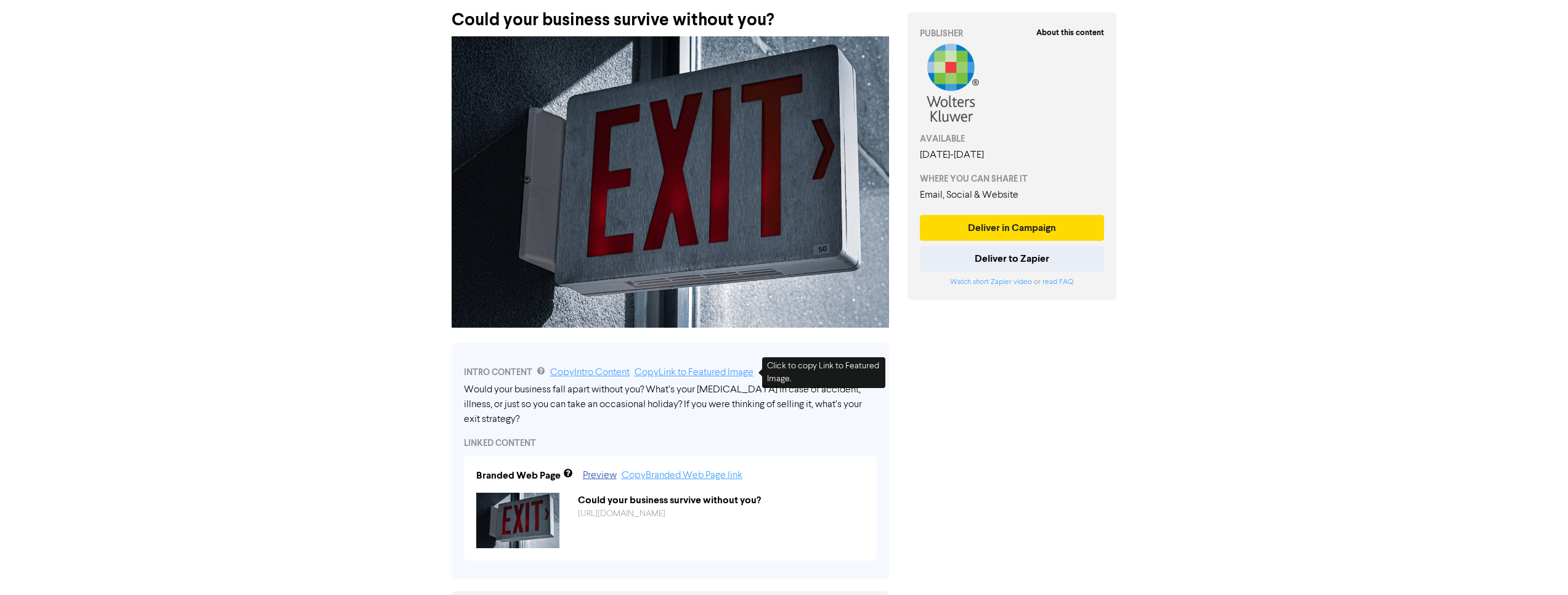
scroll to position [138, 0]
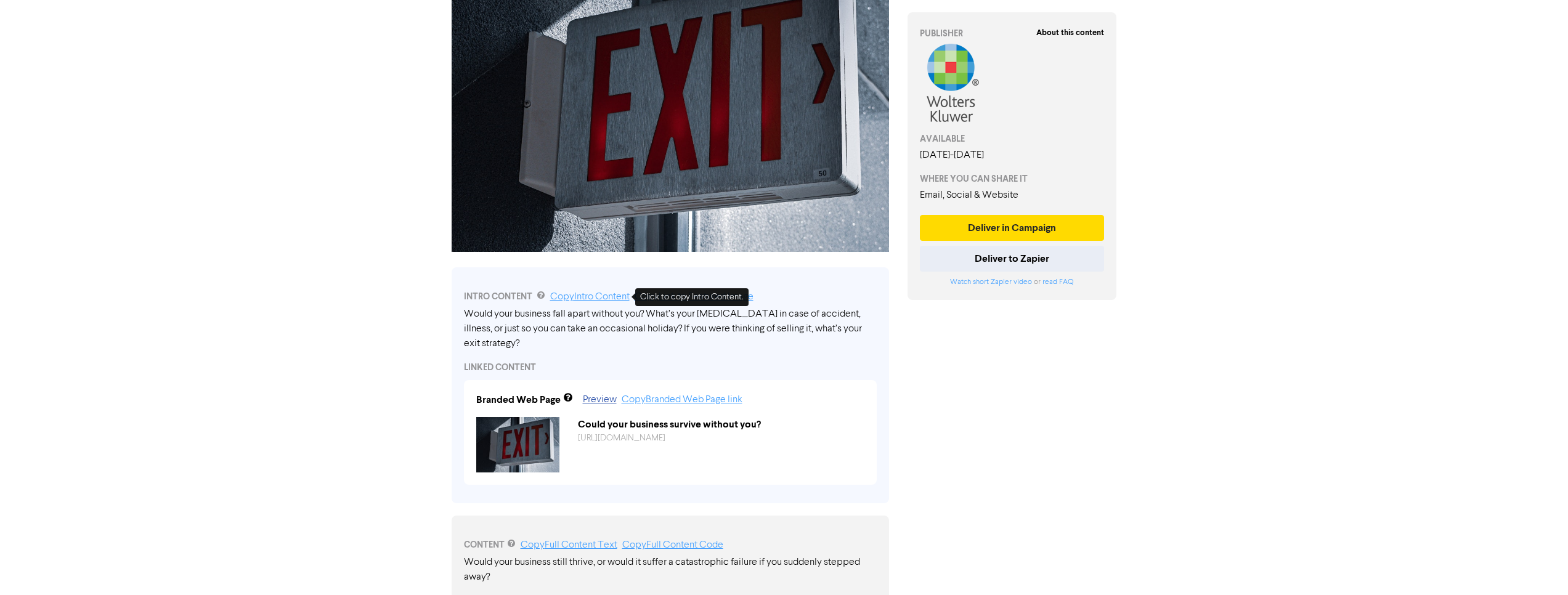
click at [602, 299] on link "Copy Intro Content" at bounding box center [590, 297] width 79 height 10
click at [573, 540] on link "Copy Full Content Text" at bounding box center [569, 545] width 96 height 10
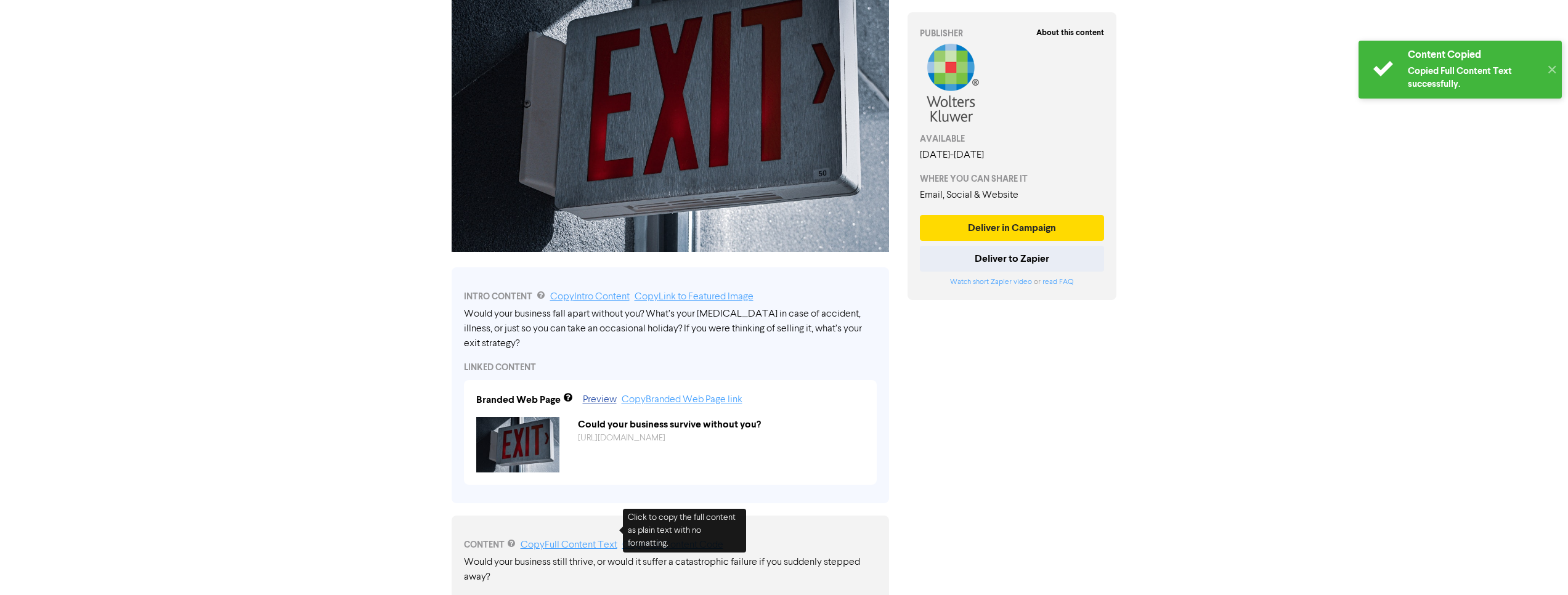
click at [578, 540] on link "Copy Full Content Text" at bounding box center [569, 545] width 96 height 10
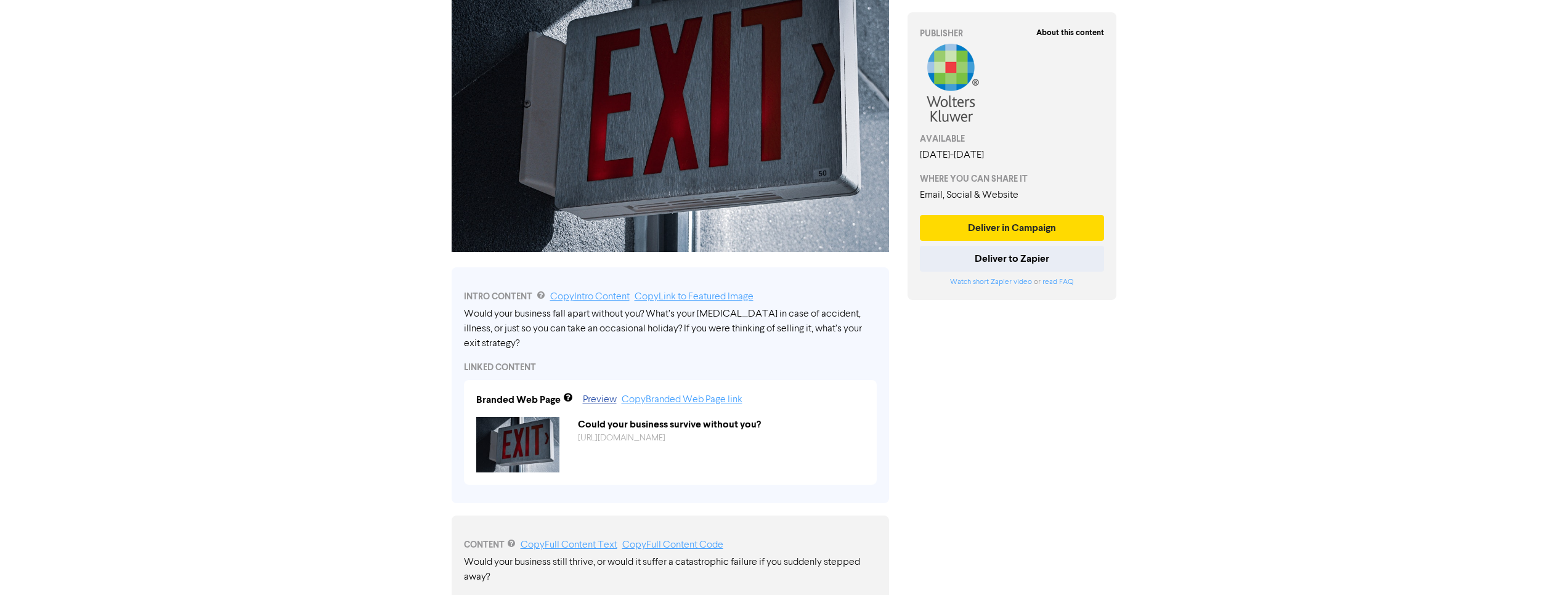
click at [697, 298] on link "Copy Link to Featured Image" at bounding box center [694, 297] width 119 height 10
click at [688, 301] on link "Copy Link to Featured Image" at bounding box center [694, 297] width 119 height 10
click at [688, 299] on link "Copy Link to Featured Image" at bounding box center [694, 297] width 119 height 10
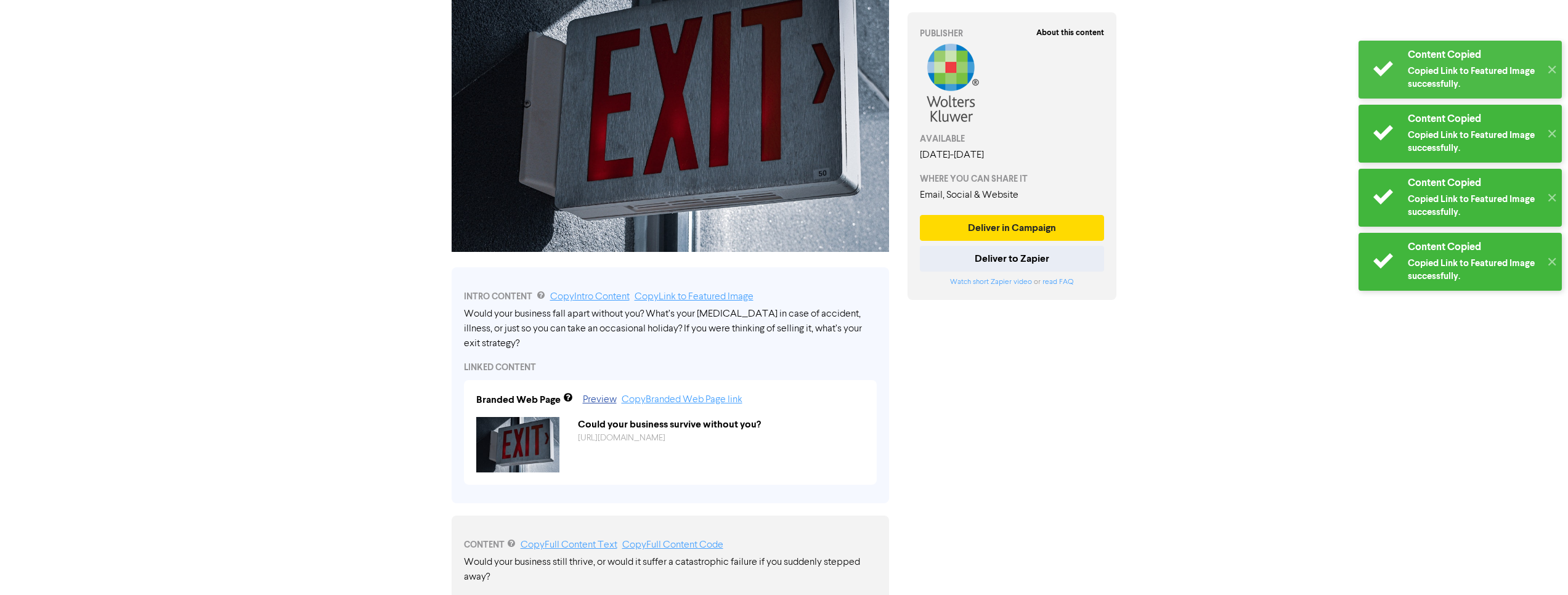
click at [667, 298] on link "Copy Link to Featured Image" at bounding box center [694, 297] width 119 height 10
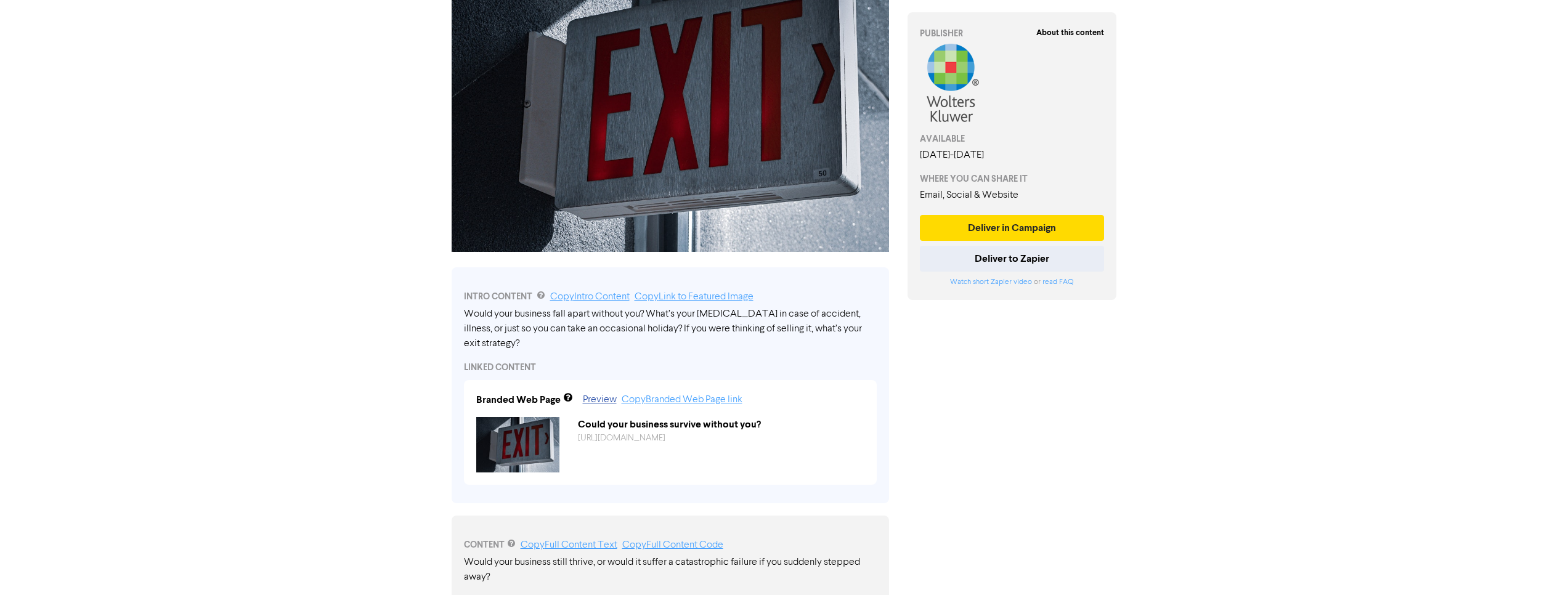
drag, startPoint x: 462, startPoint y: 312, endPoint x: 495, endPoint y: 312, distance: 33.0
click at [479, 312] on div "INTRO CONTENT Copy Intro Content Copy Link to Featured Image Would your busines…" at bounding box center [670, 386] width 437 height 236
drag, startPoint x: 519, startPoint y: 315, endPoint x: 574, endPoint y: 318, distance: 55.1
click at [531, 316] on div "Would your business fall apart without you? What’s your [MEDICAL_DATA] in case …" at bounding box center [670, 329] width 413 height 44
click at [574, 318] on div "Would your business fall apart without you? What’s your [MEDICAL_DATA] in case …" at bounding box center [670, 329] width 413 height 44
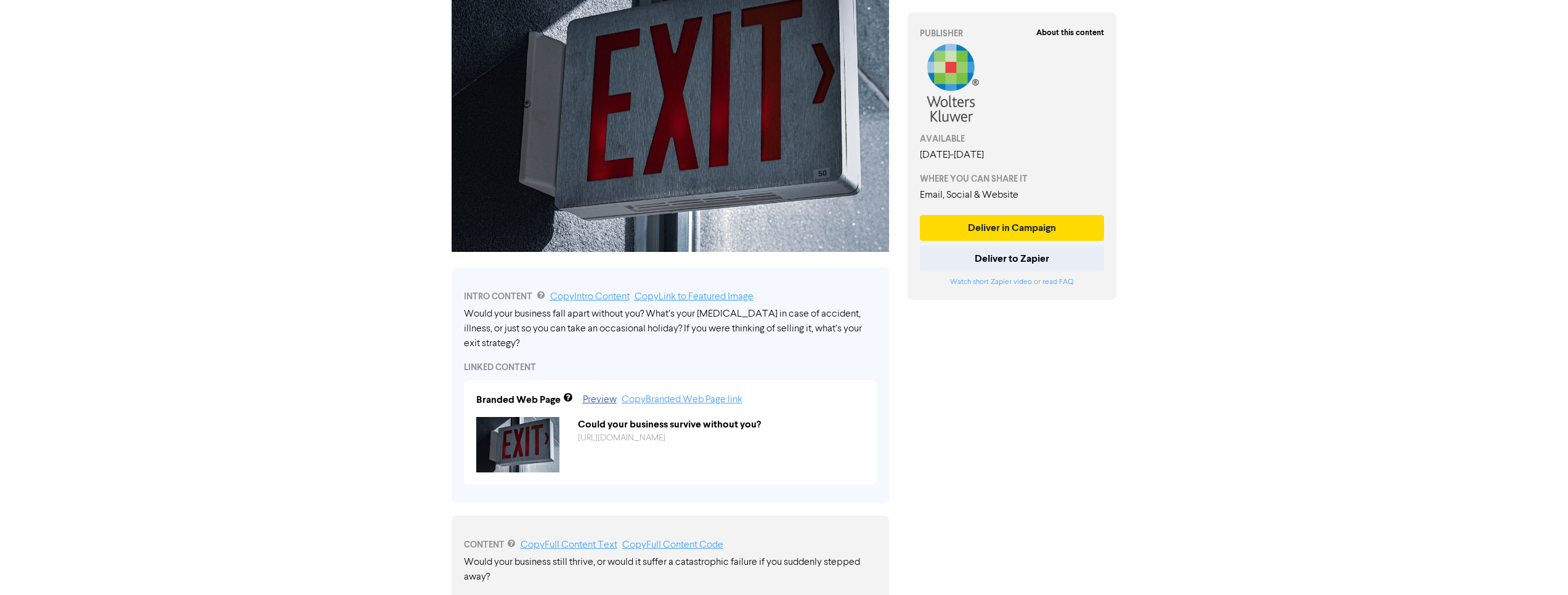
drag, startPoint x: 876, startPoint y: 322, endPoint x: 641, endPoint y: 321, distance: 235.0
click at [729, 330] on div "Would your business fall apart without you? What’s your [MEDICAL_DATA] in case …" at bounding box center [670, 329] width 413 height 44
click at [469, 321] on div "Would your business fall apart without you? What’s your [MEDICAL_DATA] in case …" at bounding box center [670, 329] width 413 height 44
drag, startPoint x: 460, startPoint y: 315, endPoint x: 570, endPoint y: 336, distance: 112.0
click at [491, 314] on div "INTRO CONTENT Copy Intro Content Copy Link to Featured Image Would your busines…" at bounding box center [670, 386] width 437 height 236
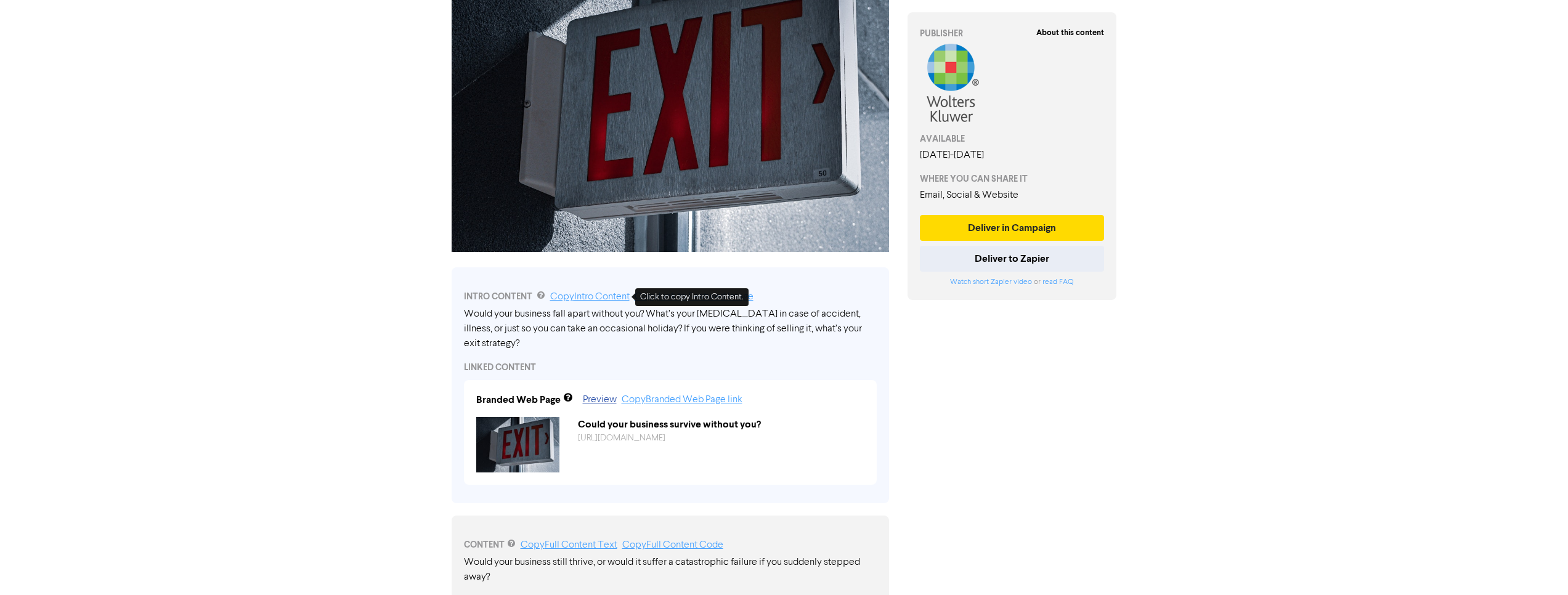
click at [605, 295] on link "Copy Intro Content" at bounding box center [590, 297] width 79 height 10
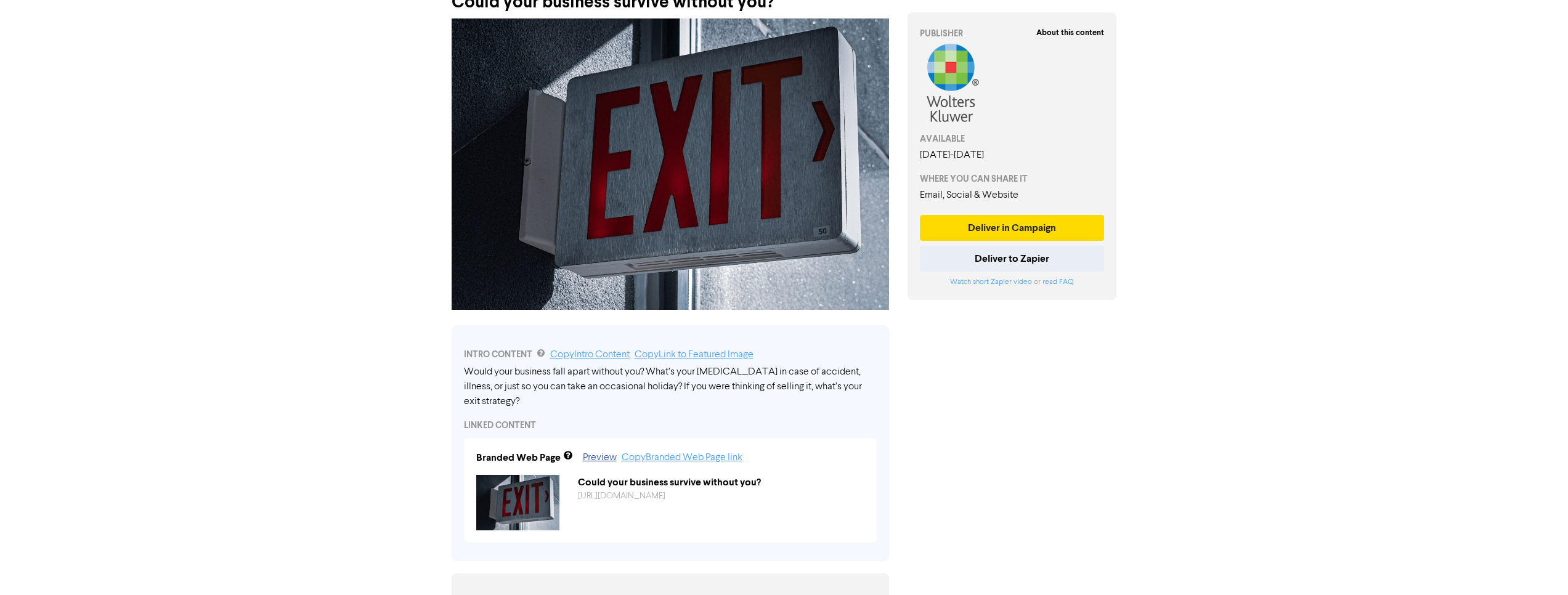
scroll to position [30, 0]
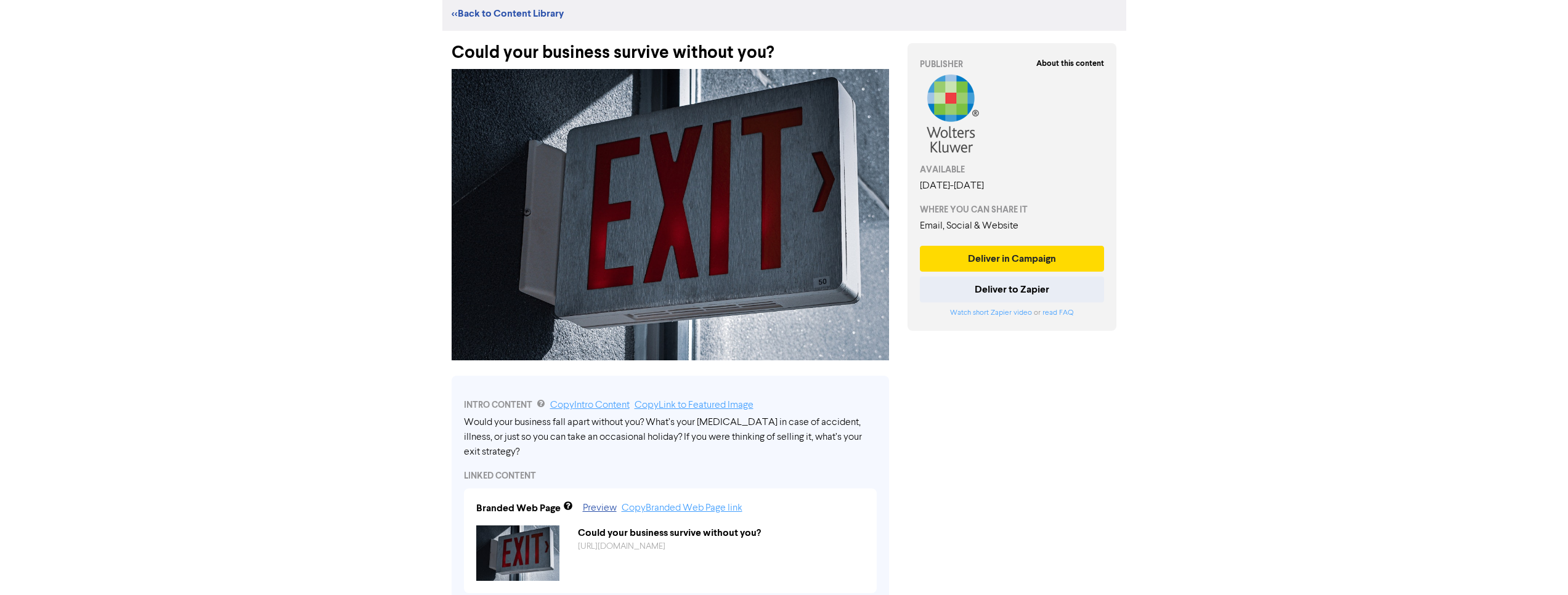
click at [504, 13] on link "<< Back to Content Library" at bounding box center [507, 13] width 112 height 12
